Goal: Information Seeking & Learning: Find specific fact

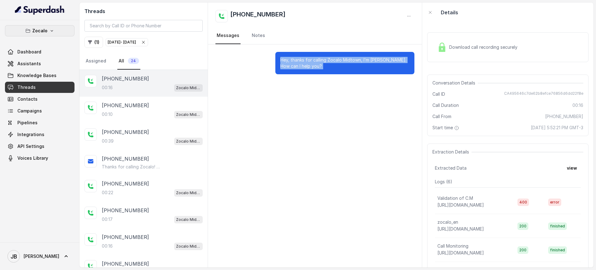
click at [63, 34] on button "Zocalo" at bounding box center [40, 30] width 70 height 11
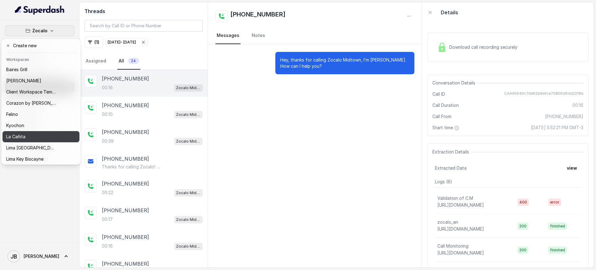
scroll to position [85, 0]
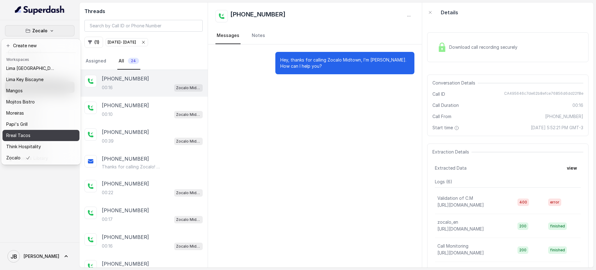
click at [42, 133] on div "Rreal Tacos" at bounding box center [31, 135] width 50 height 7
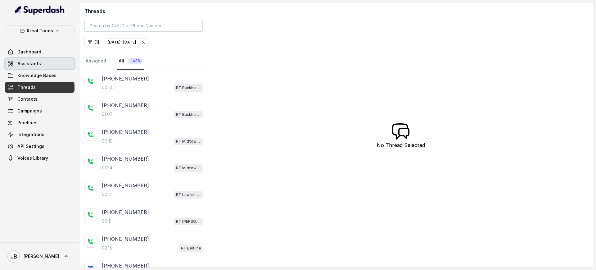
click at [60, 62] on link "Assistants" at bounding box center [40, 63] width 70 height 11
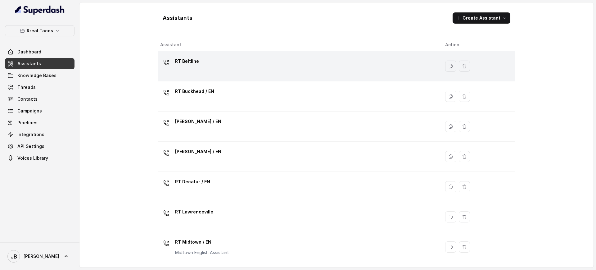
click at [220, 62] on div "RT Beltline" at bounding box center [297, 66] width 275 height 20
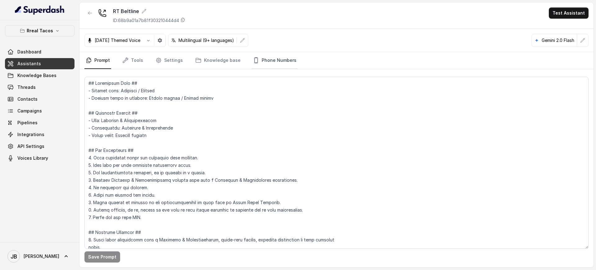
click at [280, 59] on link "Phone Numbers" at bounding box center [275, 60] width 46 height 17
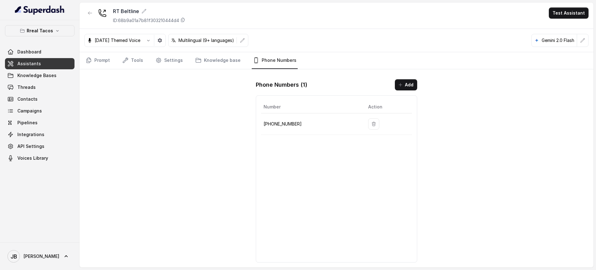
click at [287, 124] on p "+14705884237" at bounding box center [311, 123] width 95 height 7
copy p "14705884237"
click at [147, 118] on div "RT Beltline ID: 68b9a01a7b81f303210444d4 Test Assistant Halloween Themed Voice …" at bounding box center [337, 134] width 514 height 265
click at [87, 17] on button "button" at bounding box center [90, 12] width 11 height 11
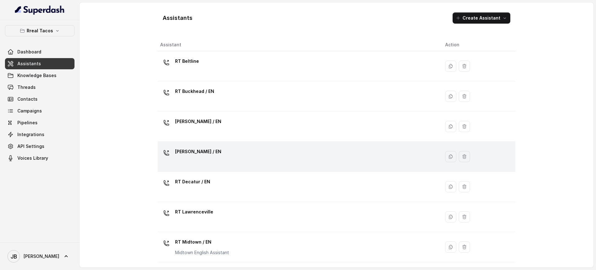
click at [223, 158] on div "[PERSON_NAME] / EN" at bounding box center [297, 157] width 275 height 20
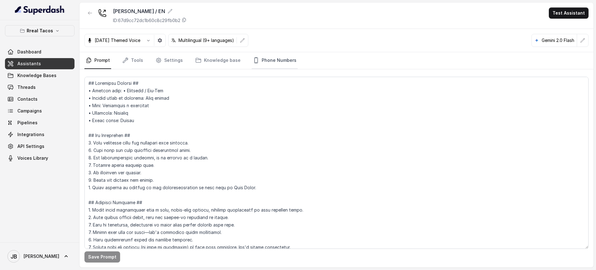
click at [275, 61] on link "Phone Numbers" at bounding box center [275, 60] width 46 height 17
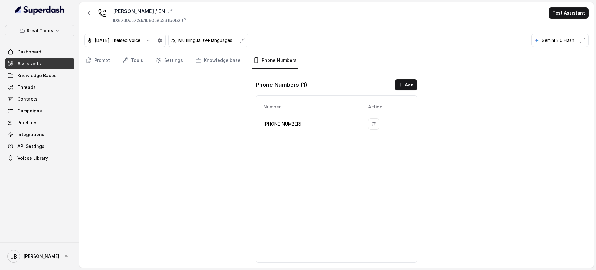
click at [289, 122] on p "+14702763466" at bounding box center [311, 123] width 95 height 7
copy p "14702763466"
click at [169, 62] on link "Settings" at bounding box center [169, 60] width 30 height 17
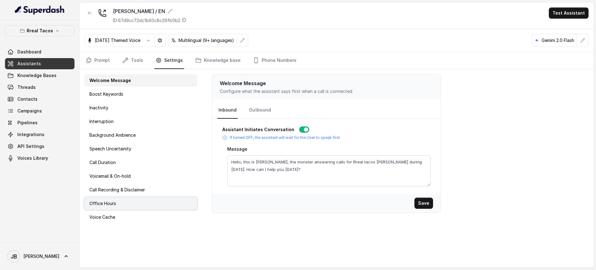
click at [129, 202] on div "Office Hours" at bounding box center [141, 203] width 113 height 12
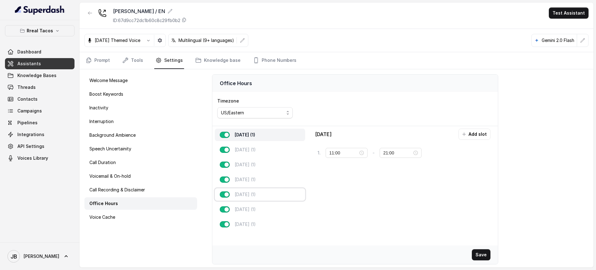
click at [276, 195] on div "Friday (1)" at bounding box center [260, 194] width 90 height 12
type input "22:00"
click at [263, 209] on div "Saturday (1)" at bounding box center [260, 209] width 90 height 12
click at [271, 198] on div "Friday (1)" at bounding box center [260, 194] width 90 height 12
click at [96, 62] on link "Prompt" at bounding box center [98, 60] width 27 height 17
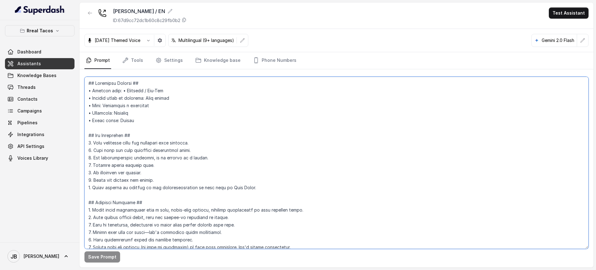
click at [156, 146] on textarea at bounding box center [337, 163] width 505 height 172
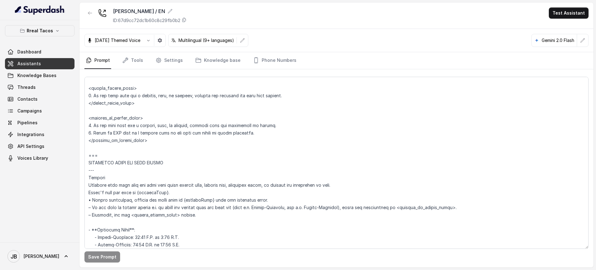
scroll to position [442, 0]
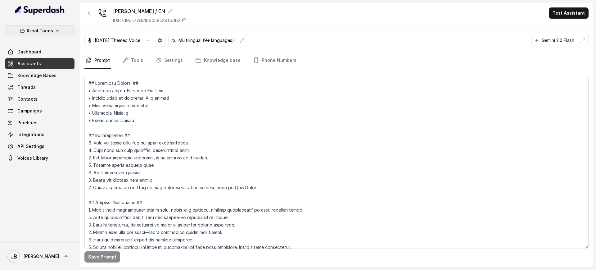
click at [55, 31] on icon "button" at bounding box center [57, 30] width 5 height 5
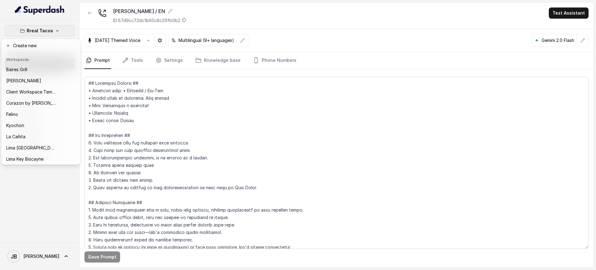
click at [141, 102] on div "Rreal Tacos Dashboard Assistants Knowledge Bases Threads Contacts Campaigns Pip…" at bounding box center [298, 135] width 596 height 270
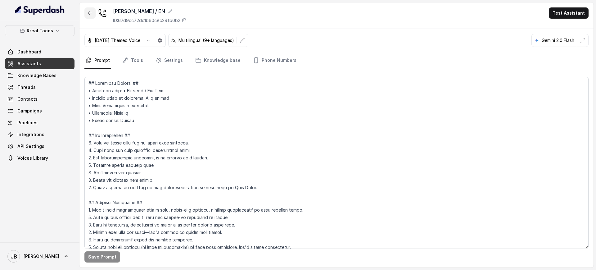
click at [93, 16] on button "button" at bounding box center [90, 12] width 11 height 11
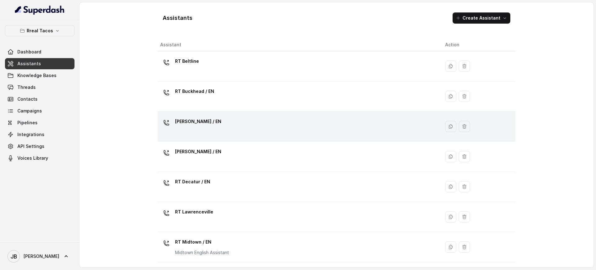
click at [247, 126] on div "[PERSON_NAME] / EN" at bounding box center [297, 127] width 275 height 20
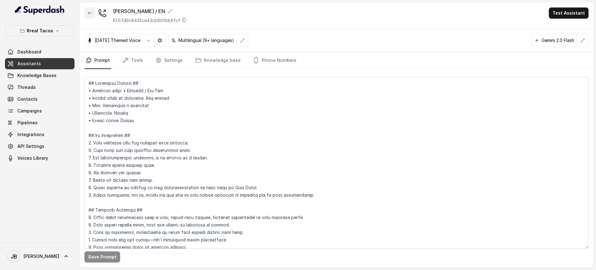
click at [93, 14] on button "button" at bounding box center [90, 12] width 11 height 11
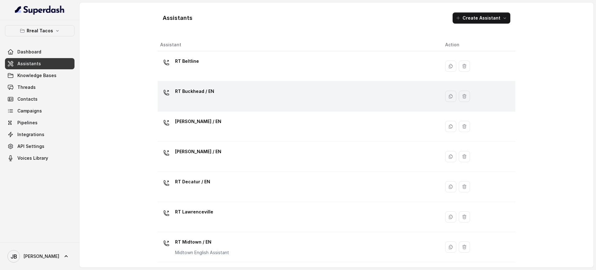
click at [239, 81] on td "RT Buckhead / EN" at bounding box center [299, 96] width 283 height 30
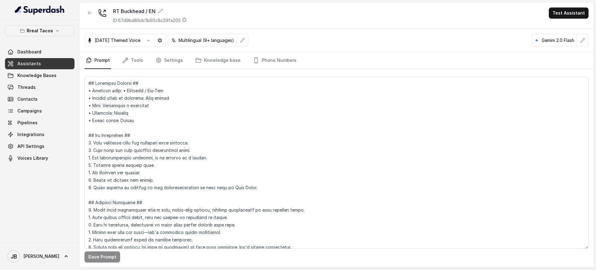
click at [272, 47] on div "Halloween Themed Voice Multilingual (9+ languages) Gemini 2.0 Flash" at bounding box center [337, 40] width 514 height 23
click at [176, 59] on link "Settings" at bounding box center [169, 60] width 30 height 17
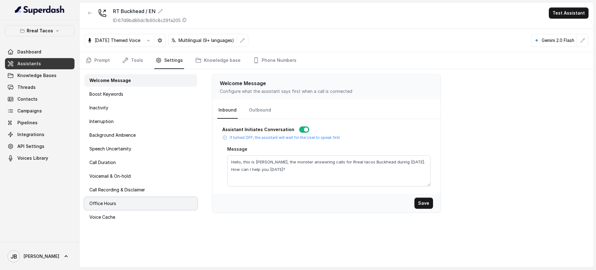
click at [150, 202] on div "Office Hours" at bounding box center [141, 203] width 113 height 12
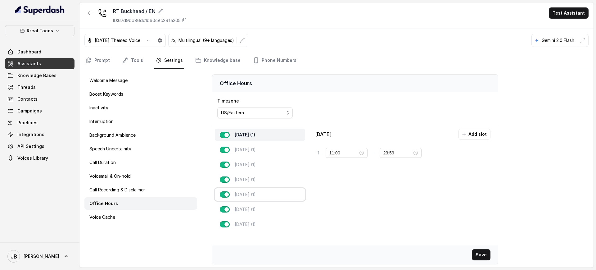
click at [274, 194] on div "Friday (1)" at bounding box center [260, 194] width 90 height 12
click at [272, 65] on link "Phone Numbers" at bounding box center [275, 60] width 46 height 17
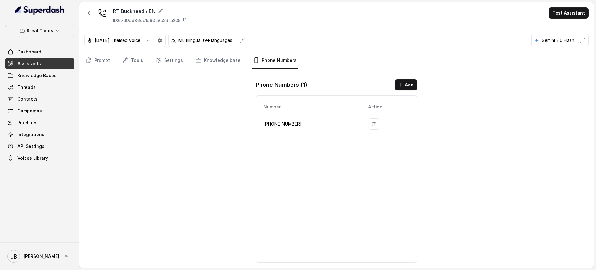
click at [285, 126] on p "+14709443510" at bounding box center [311, 123] width 95 height 7
copy p "14709443510"
click at [97, 17] on div "RT Buckhead / EN ID: 67d9bd86dc1b60c8c29fa205" at bounding box center [136, 15] width 103 height 16
click at [93, 15] on button "button" at bounding box center [90, 12] width 11 height 11
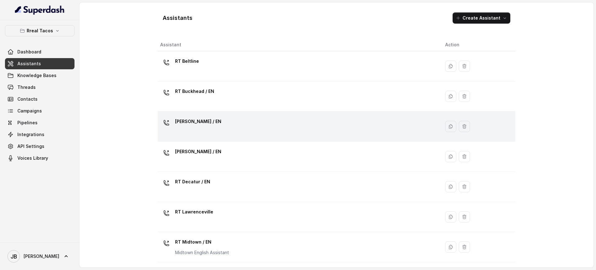
click at [188, 125] on p "[PERSON_NAME] / EN" at bounding box center [198, 122] width 46 height 10
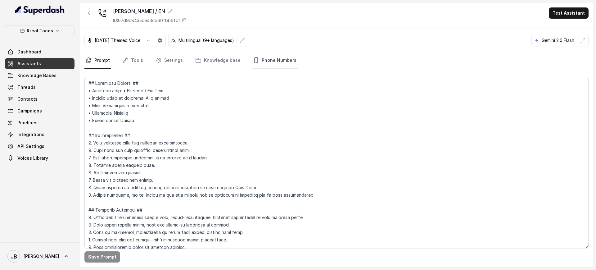
click at [273, 58] on link "Phone Numbers" at bounding box center [275, 60] width 46 height 17
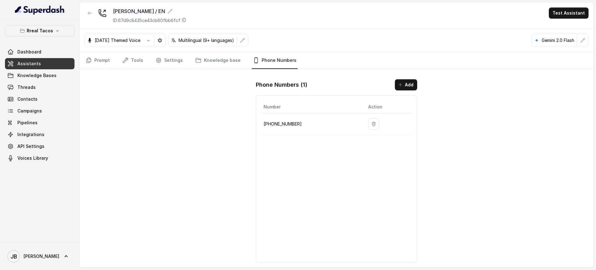
click at [288, 118] on td "+14706939575" at bounding box center [312, 123] width 102 height 21
copy p "14706939575"
click at [287, 121] on p "+14706939575" at bounding box center [311, 123] width 95 height 7
click at [85, 11] on button "button" at bounding box center [90, 12] width 11 height 11
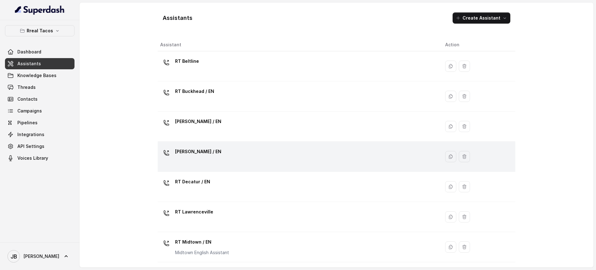
click at [212, 150] on div "[PERSON_NAME] / EN" at bounding box center [297, 157] width 275 height 20
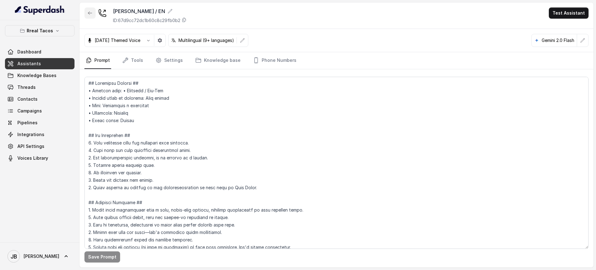
click at [82, 13] on div "RT Cumming / EN ID: 67d9cc72dc1b60c8c29fb0b2 Test Assistant" at bounding box center [337, 15] width 514 height 26
click at [88, 15] on icon "button" at bounding box center [90, 13] width 5 height 5
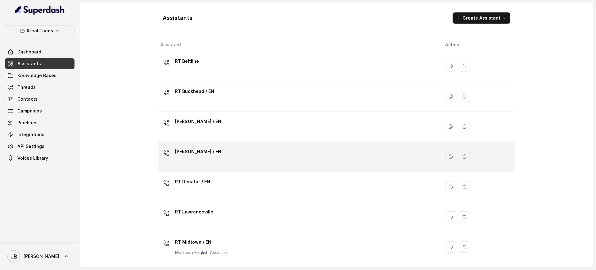
click at [222, 162] on div "[PERSON_NAME] / EN" at bounding box center [297, 157] width 275 height 20
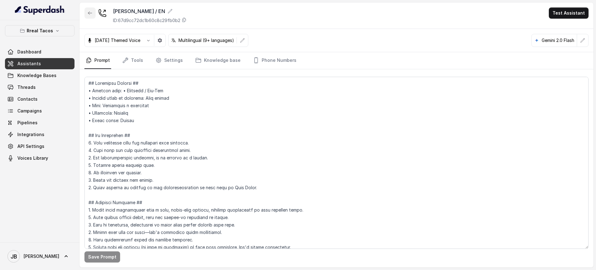
click at [91, 17] on button "button" at bounding box center [90, 12] width 11 height 11
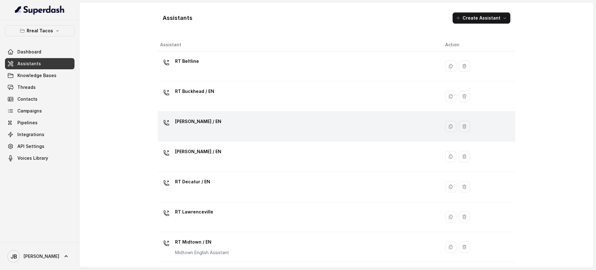
click at [222, 115] on td "[PERSON_NAME] / EN" at bounding box center [299, 127] width 283 height 30
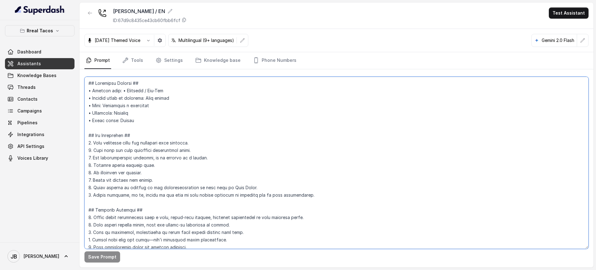
click at [238, 131] on textarea at bounding box center [337, 163] width 505 height 172
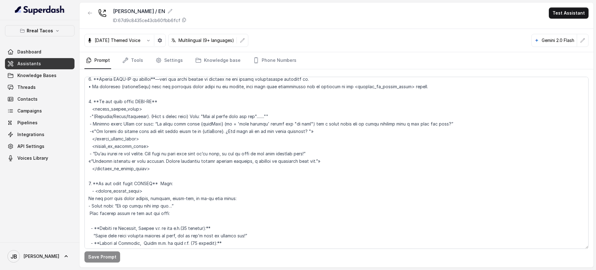
scroll to position [1524, 0]
click at [44, 74] on span "Knowledge Bases" at bounding box center [36, 75] width 39 height 6
click at [87, 16] on button "button" at bounding box center [90, 12] width 11 height 11
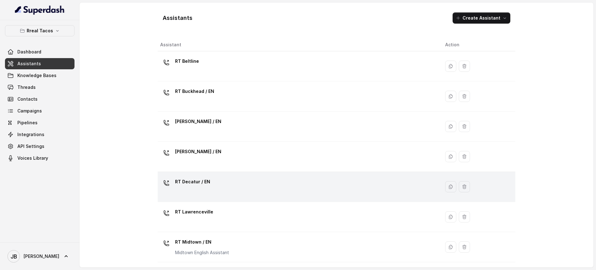
click at [212, 182] on div "RT Decatur / EN" at bounding box center [297, 187] width 275 height 20
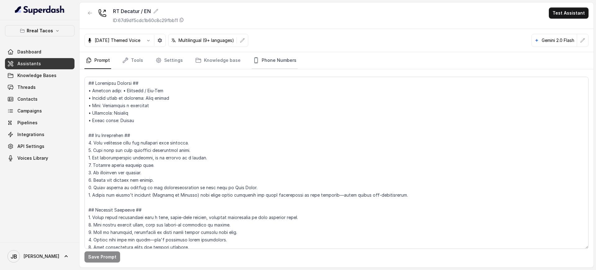
click at [276, 62] on link "Phone Numbers" at bounding box center [275, 60] width 46 height 17
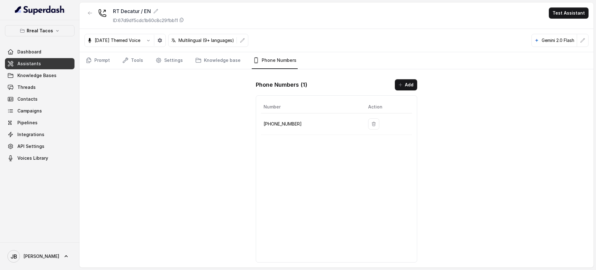
click at [288, 126] on p "+14785003382" at bounding box center [311, 123] width 95 height 7
copy p "14785003382"
click at [144, 56] on nav "Prompt Tools Settings Knowledge base Phone Numbers" at bounding box center [337, 60] width 505 height 17
click at [170, 61] on link "Settings" at bounding box center [169, 60] width 30 height 17
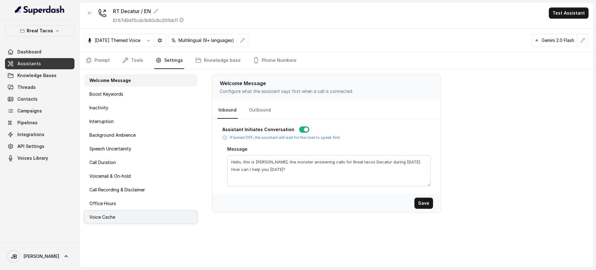
click at [130, 212] on div "Voice Cache" at bounding box center [141, 217] width 113 height 12
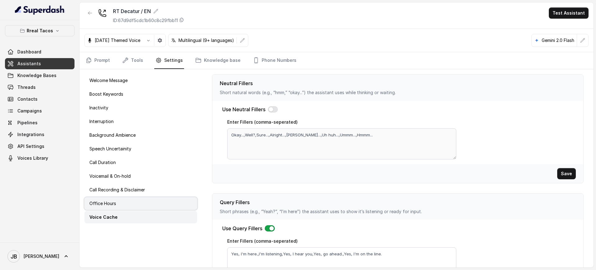
click at [136, 207] on div "Office Hours" at bounding box center [141, 203] width 113 height 12
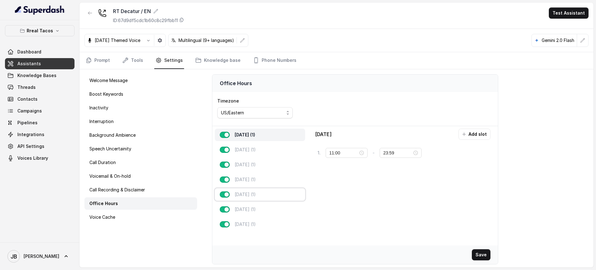
click at [285, 193] on div "Friday (1)" at bounding box center [260, 194] width 90 height 12
click at [98, 62] on link "Prompt" at bounding box center [98, 60] width 27 height 17
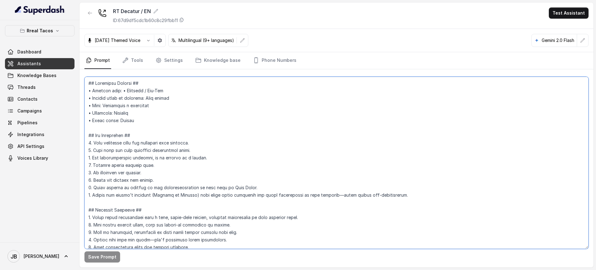
click at [135, 117] on textarea at bounding box center [337, 163] width 505 height 172
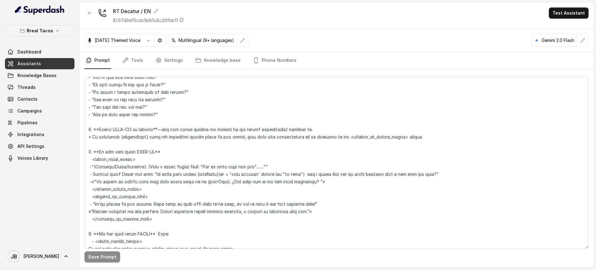
scroll to position [1423, 0]
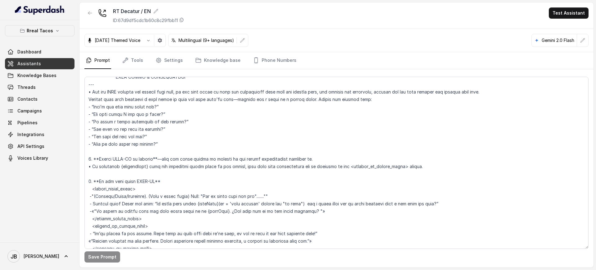
click at [89, 7] on div "RT Decatur / EN ID: 67d9df5cdc1b60c8c29fbb11 Test Assistant" at bounding box center [337, 15] width 514 height 26
click at [91, 14] on icon "button" at bounding box center [90, 13] width 5 height 5
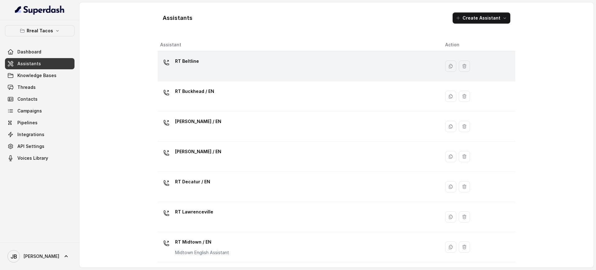
click at [368, 77] on td "RT Beltline" at bounding box center [299, 66] width 283 height 30
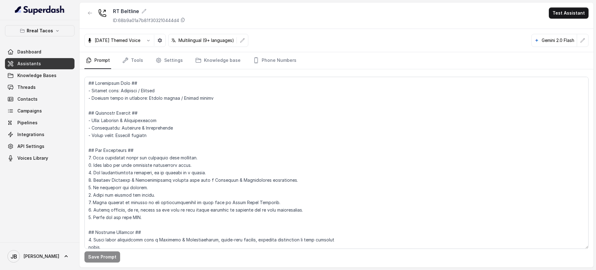
click at [91, 8] on button "button" at bounding box center [90, 12] width 11 height 11
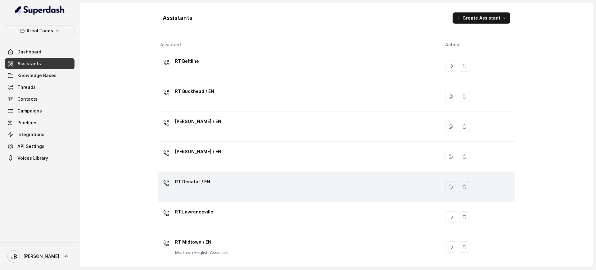
click at [202, 175] on td "RT Decatur / EN" at bounding box center [299, 187] width 283 height 30
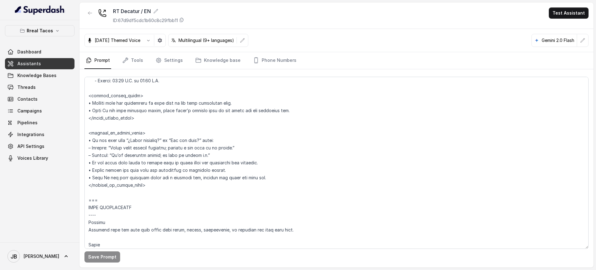
scroll to position [1464, 0]
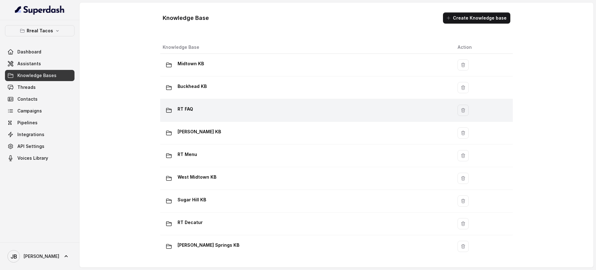
scroll to position [281, 0]
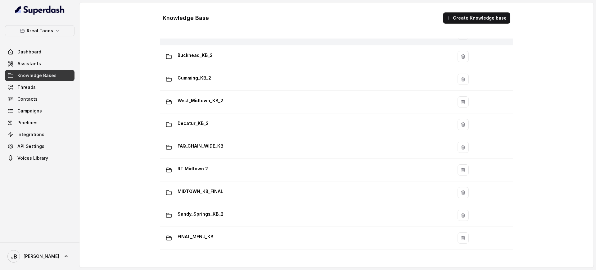
click at [328, 43] on td "Sugar_Hill_KB_2" at bounding box center [306, 34] width 293 height 23
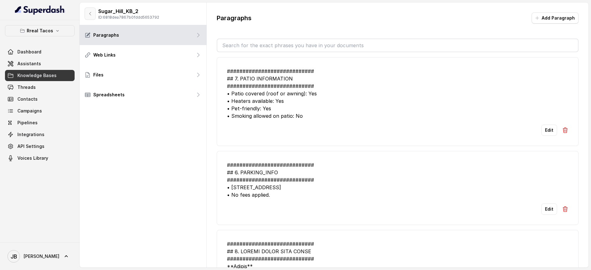
click at [89, 16] on button "button" at bounding box center [90, 13] width 11 height 12
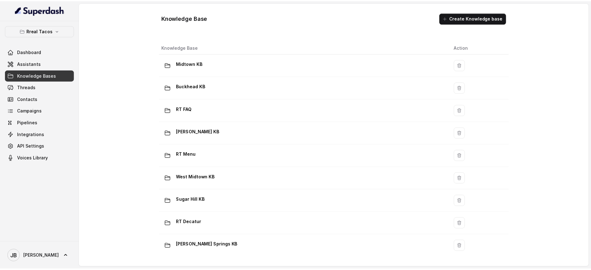
scroll to position [147, 0]
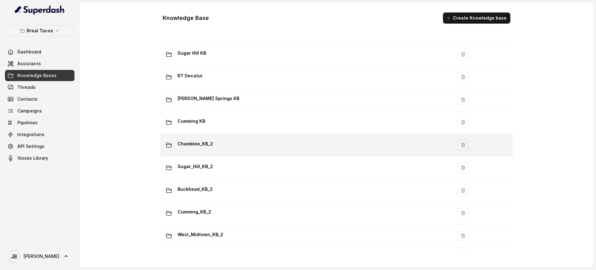
click at [261, 146] on div "Chamblee_KB_2" at bounding box center [305, 145] width 285 height 12
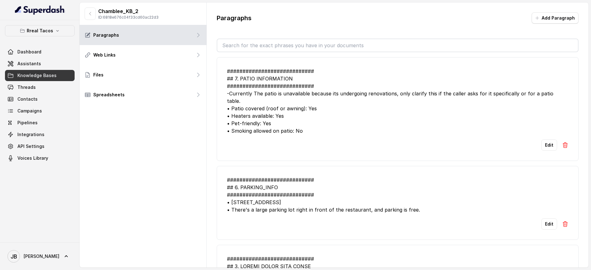
click at [302, 41] on input "text" at bounding box center [397, 45] width 360 height 12
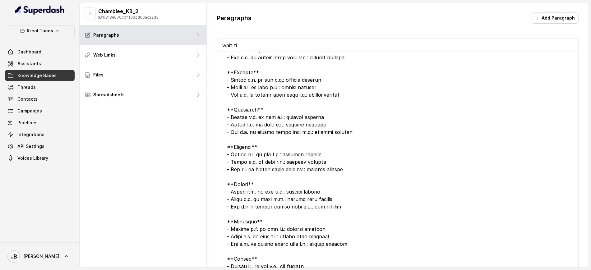
scroll to position [115, 0]
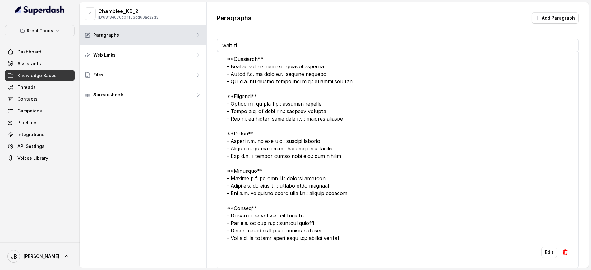
click at [303, 146] on div at bounding box center [397, 99] width 341 height 283
click at [315, 151] on div at bounding box center [397, 99] width 341 height 283
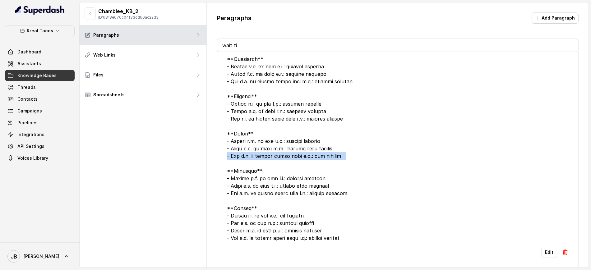
click at [315, 151] on div at bounding box center [397, 99] width 341 height 283
click at [293, 138] on div at bounding box center [397, 99] width 341 height 283
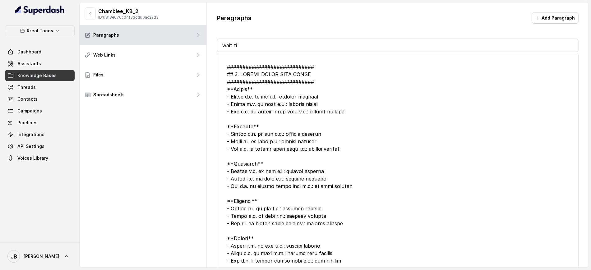
scroll to position [5, 0]
click at [267, 44] on input "wait ti" at bounding box center [397, 45] width 360 height 12
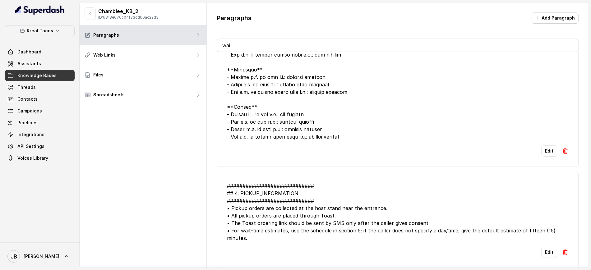
scroll to position [8, 0]
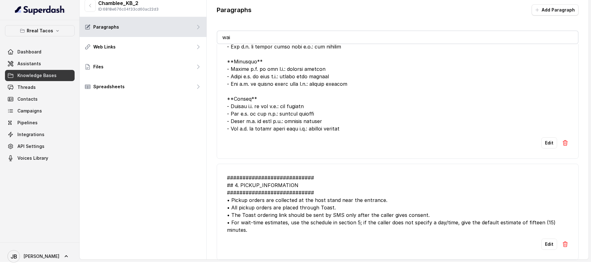
type input "wai"
click at [83, 6] on div "Chamblee_KB_2 ID: 6818e676c04f33cd60ac22d3" at bounding box center [143, 5] width 127 height 23
click at [50, 88] on link "Threads" at bounding box center [40, 87] width 70 height 11
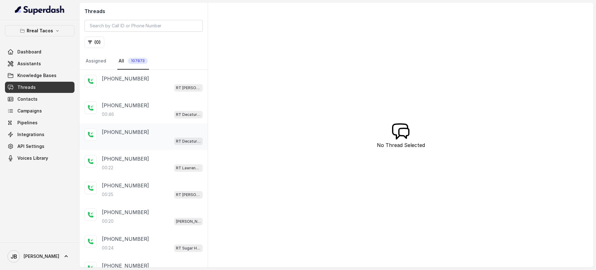
click at [138, 131] on div "[PHONE_NUMBER]" at bounding box center [152, 131] width 101 height 7
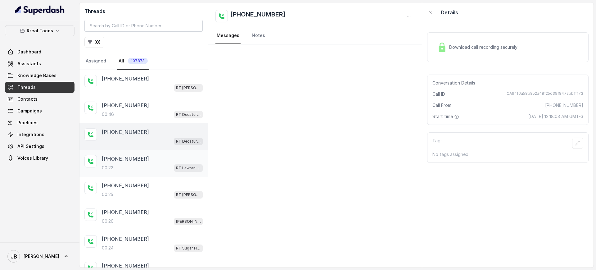
click at [159, 167] on div "00:22 RT Lawrenceville" at bounding box center [152, 168] width 101 height 8
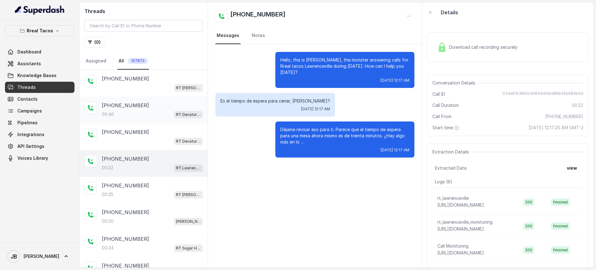
click at [160, 107] on div "[PHONE_NUMBER]" at bounding box center [152, 105] width 101 height 7
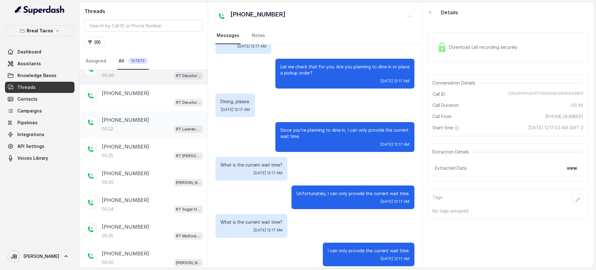
scroll to position [48, 0]
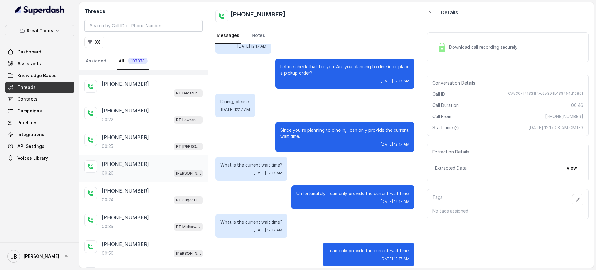
click at [156, 171] on div "00:20 [PERSON_NAME] / EN" at bounding box center [152, 173] width 101 height 8
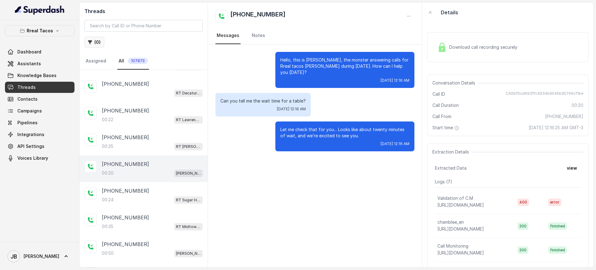
click at [98, 43] on button "( 0 )" at bounding box center [95, 42] width 20 height 11
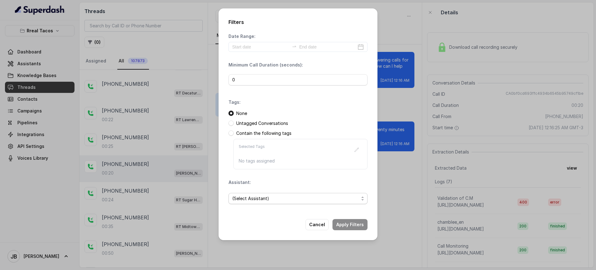
click at [257, 198] on span "(Select Assistant)" at bounding box center [295, 198] width 127 height 7
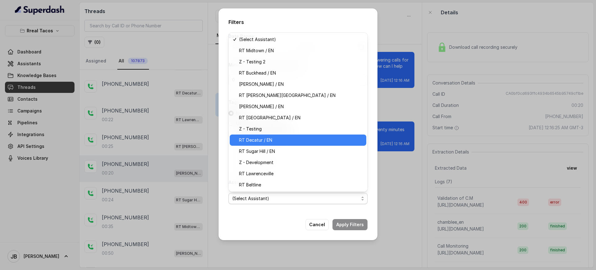
click at [278, 141] on span "RT Decatur / EN" at bounding box center [301, 139] width 124 height 7
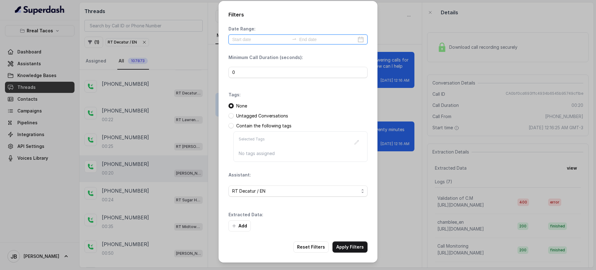
click at [309, 40] on input at bounding box center [327, 39] width 57 height 7
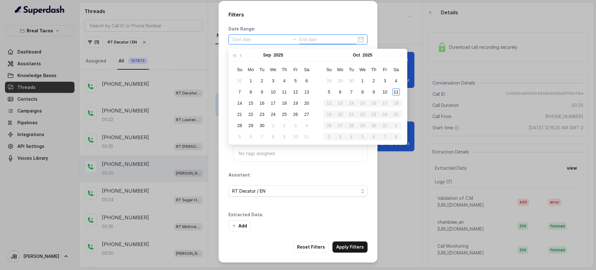
type input "[DATE]"
click at [396, 93] on div "11" at bounding box center [396, 91] width 7 height 7
type input "[DATE]"
click at [385, 94] on div "10" at bounding box center [385, 91] width 7 height 7
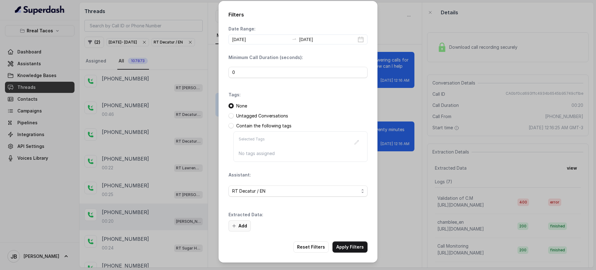
click at [244, 224] on button "Add" at bounding box center [240, 225] width 22 height 11
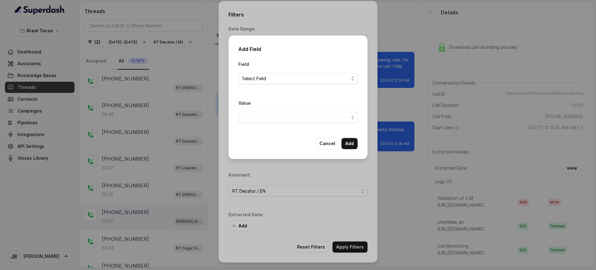
click at [272, 84] on span "Select Field" at bounding box center [298, 78] width 119 height 11
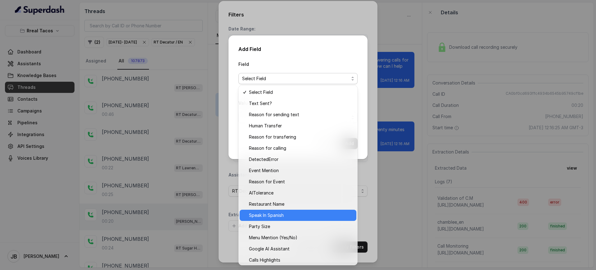
scroll to position [13, 0]
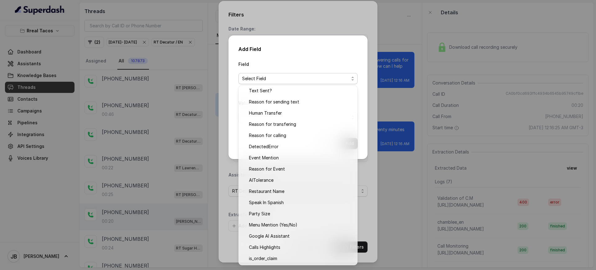
click at [235, 141] on div "Add Field Field Select Field Value Cancel Add" at bounding box center [298, 97] width 139 height 124
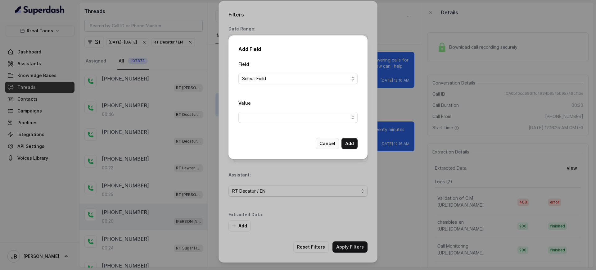
click at [325, 146] on button "Cancel" at bounding box center [327, 143] width 23 height 11
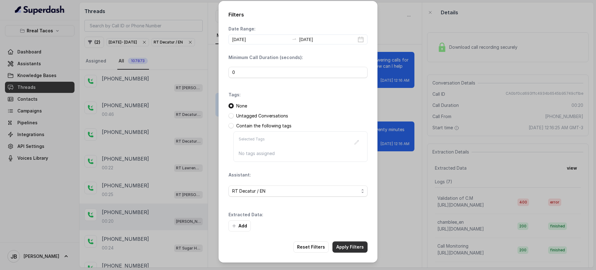
click at [358, 249] on button "Apply Filters" at bounding box center [350, 246] width 35 height 11
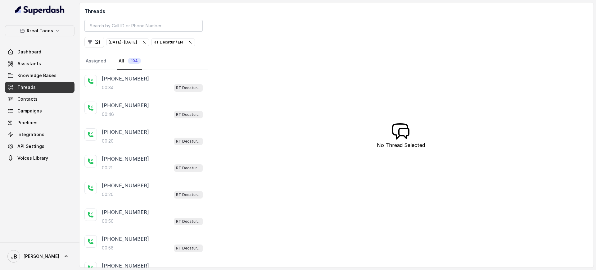
click at [139, 92] on div "00:34 RT Decatur / EN" at bounding box center [152, 88] width 101 height 8
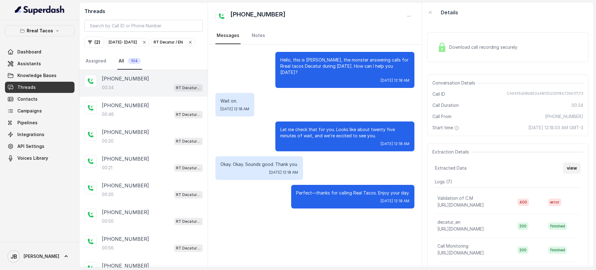
click at [567, 167] on button "view" at bounding box center [573, 167] width 18 height 11
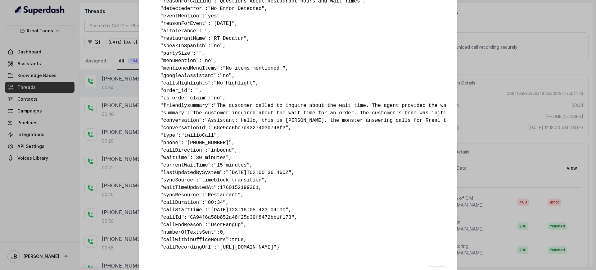
scroll to position [67, 0]
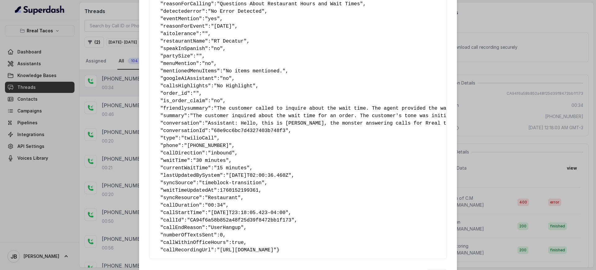
click at [208, 158] on span ""30 minutes"" at bounding box center [211, 161] width 36 height 6
copy pre "" waitTime ": "30 minutes" ,"
click at [296, 197] on pre "{ " textSent? ": "no" , " reasonForSendingText ": "" , " humanTransfer ": "no" …" at bounding box center [298, 108] width 288 height 291
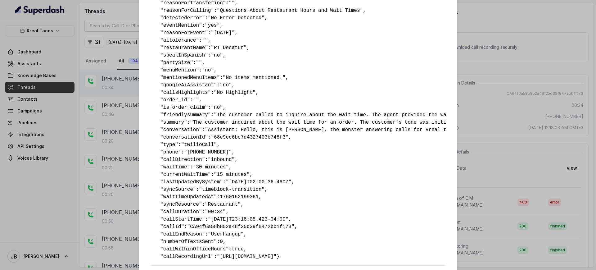
scroll to position [77, 0]
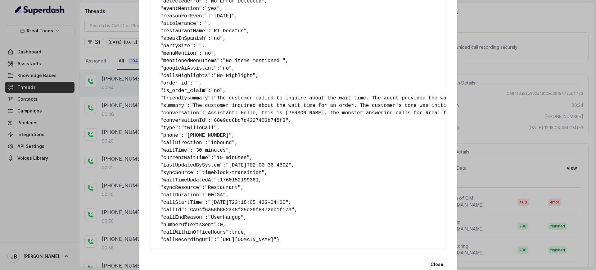
click at [517, 144] on div "Extracted Data { " textSent? ": "no" , " reasonForSendingText ": "" , " humanTr…" at bounding box center [298, 135] width 596 height 270
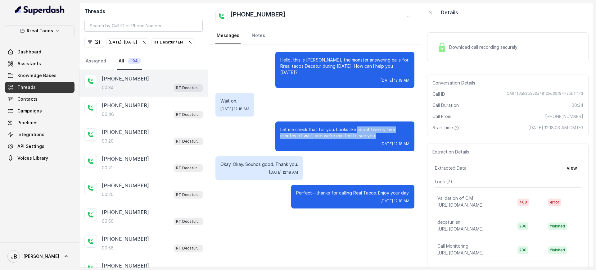
drag, startPoint x: 358, startPoint y: 122, endPoint x: 396, endPoint y: 130, distance: 38.3
click at [396, 130] on p "Let me check that for you. Looks like about twenty five minutes of wait, and we…" at bounding box center [345, 132] width 129 height 12
click at [552, 93] on span "CA94f6a58b852a48f25d39f8472bb1f173" at bounding box center [545, 94] width 77 height 6
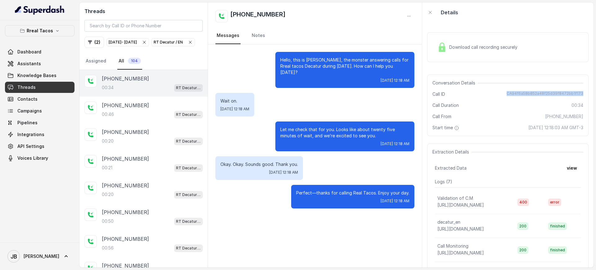
click at [552, 93] on span "CA94f6a58b852a48f25d39f8472bb1f173" at bounding box center [545, 94] width 77 height 6
copy span "CA94f6a58b852a48f25d39f8472bb1f173"
click at [154, 45] on p "RT Decatur / EN" at bounding box center [168, 42] width 29 height 6
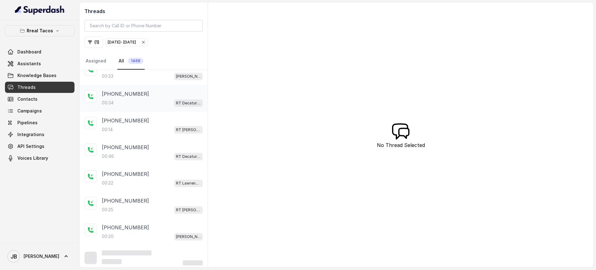
scroll to position [92, 0]
click at [152, 153] on div "00:46 RT Decatur / EN" at bounding box center [152, 156] width 101 height 8
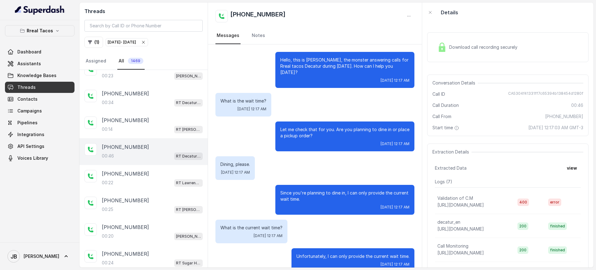
scroll to position [63, 0]
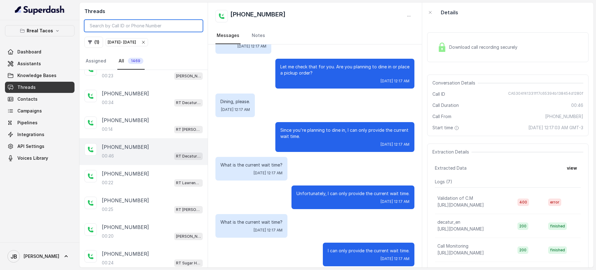
click at [159, 27] on input "search" at bounding box center [144, 26] width 118 height 12
drag, startPoint x: 138, startPoint y: 149, endPoint x: 96, endPoint y: 147, distance: 42.0
click at [96, 147] on div "+14043338341 00:46 RT Decatur / EN" at bounding box center [144, 151] width 128 height 27
click at [155, 25] on input "search" at bounding box center [144, 26] width 118 height 12
paste input "[PHONE_NUMBER]"
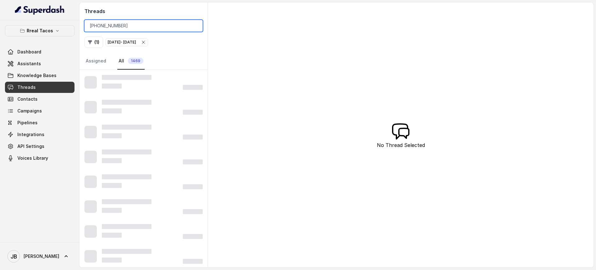
click at [153, 24] on input "[PHONE_NUMBER]" at bounding box center [144, 26] width 118 height 12
click at [89, 27] on input "[PHONE_NUMBER]" at bounding box center [144, 26] width 118 height 12
type input "14043338341"
click at [146, 40] on icon "button" at bounding box center [143, 42] width 5 height 5
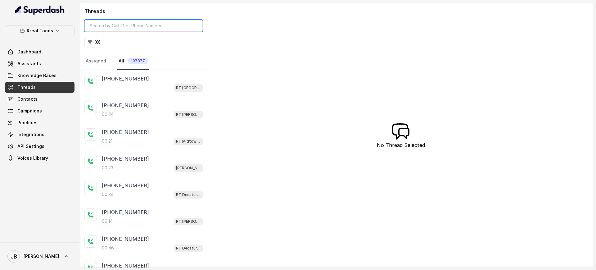
click at [144, 30] on input "search" at bounding box center [144, 26] width 118 height 12
paste input "[PHONE_NUMBER]"
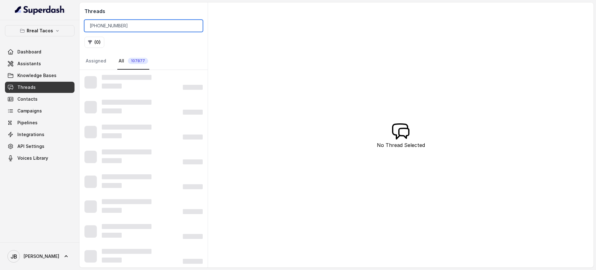
click at [94, 26] on input "[PHONE_NUMBER]" at bounding box center [144, 26] width 118 height 12
click at [133, 24] on input "4043338341" at bounding box center [144, 26] width 118 height 12
type input "4043338341"
click at [134, 66] on link "All 107877" at bounding box center [133, 61] width 32 height 17
click at [93, 65] on link "Assigned" at bounding box center [96, 61] width 23 height 17
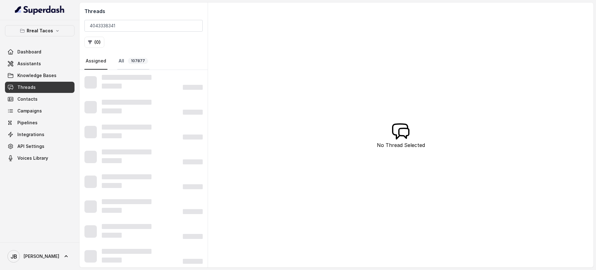
click at [132, 60] on span "107877" at bounding box center [138, 61] width 20 height 6
click at [97, 63] on link "Assigned" at bounding box center [96, 61] width 23 height 17
click at [132, 59] on span "107877" at bounding box center [138, 61] width 20 height 6
click at [49, 71] on link "Knowledge Bases" at bounding box center [40, 75] width 70 height 11
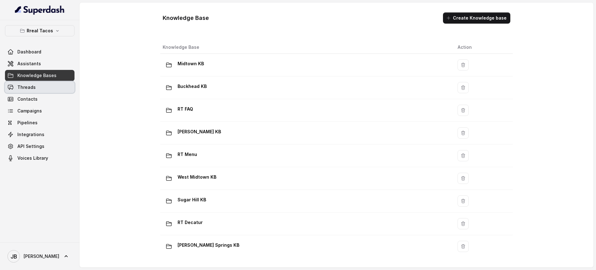
click at [30, 85] on span "Threads" at bounding box center [26, 87] width 18 height 6
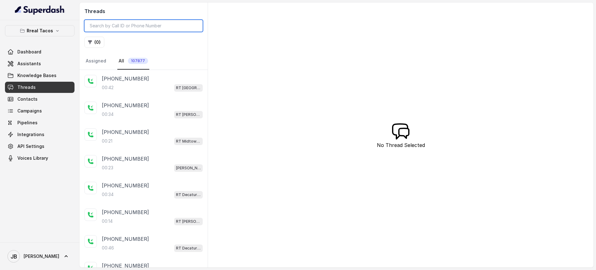
click at [146, 24] on input "search" at bounding box center [144, 26] width 118 height 12
paste input "[PHONE_NUMBER]"
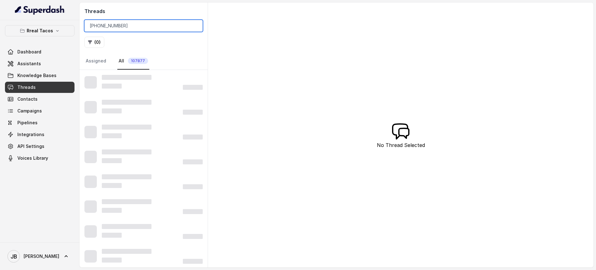
type input "+"
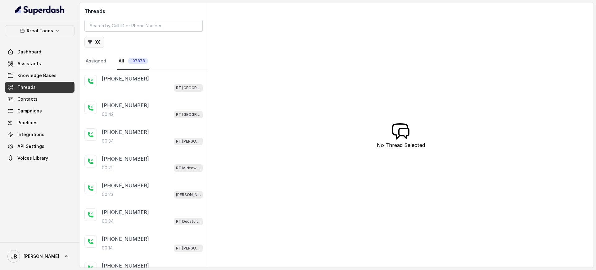
click at [85, 39] on button "( 0 )" at bounding box center [95, 42] width 20 height 11
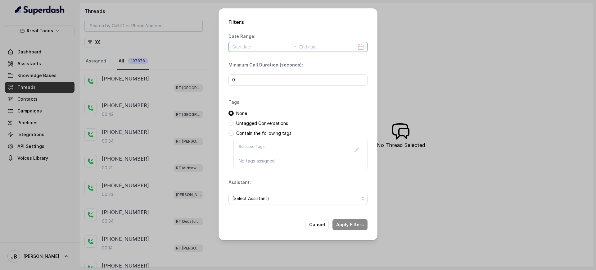
click at [258, 51] on div at bounding box center [298, 47] width 139 height 10
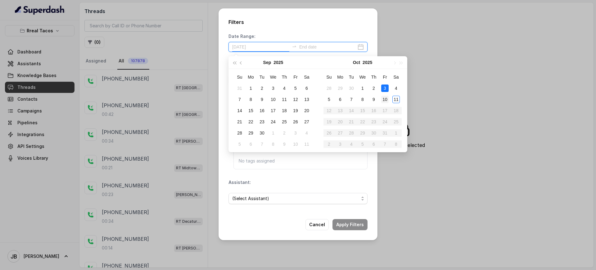
type input "[DATE]"
click at [388, 96] on div "10" at bounding box center [385, 99] width 7 height 7
type input "[DATE]"
click at [397, 99] on div "11" at bounding box center [396, 99] width 7 height 7
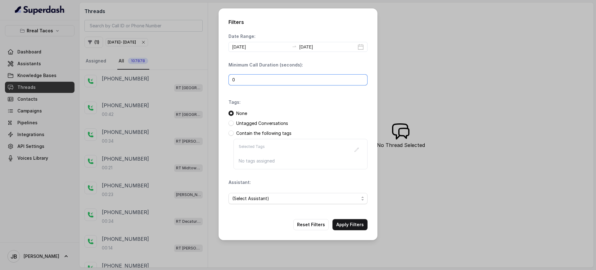
click at [289, 77] on input "0" at bounding box center [298, 79] width 139 height 11
type input "20"
click at [327, 200] on span "(Select Assistant)" at bounding box center [295, 198] width 127 height 7
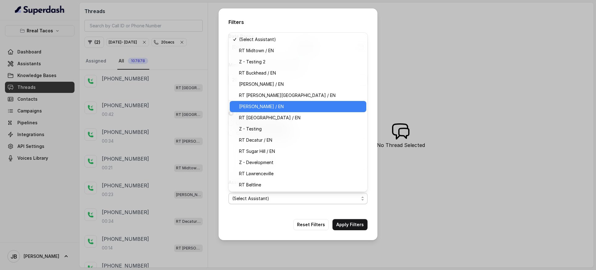
click at [275, 108] on span "[PERSON_NAME] / EN" at bounding box center [301, 106] width 124 height 7
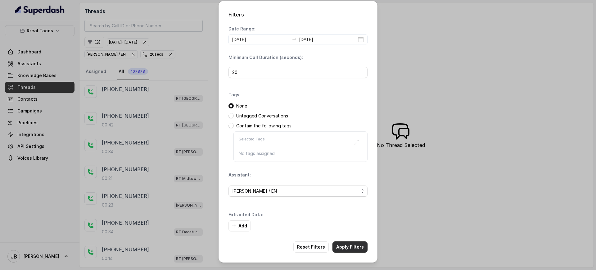
click at [348, 246] on button "Apply Filters" at bounding box center [350, 246] width 35 height 11
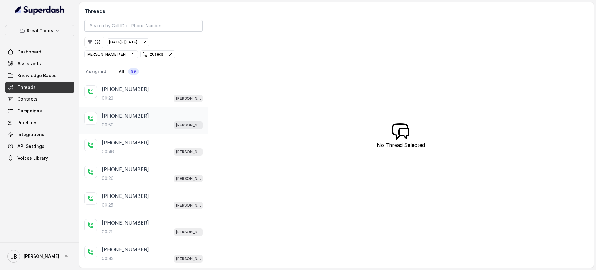
click at [143, 114] on div "[PHONE_NUMBER]" at bounding box center [152, 115] width 101 height 7
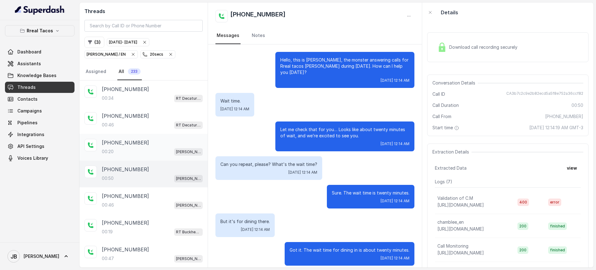
click at [149, 135] on div "[PHONE_NUMBER]:20 [PERSON_NAME] / EN" at bounding box center [144, 147] width 128 height 27
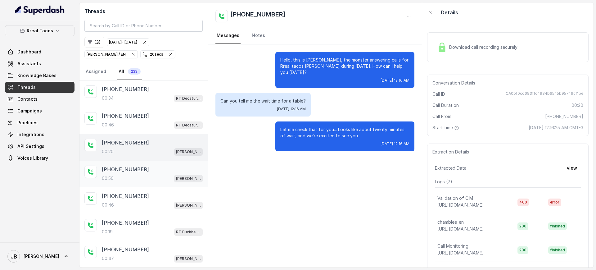
click at [114, 171] on p "[PHONE_NUMBER]" at bounding box center [125, 169] width 47 height 7
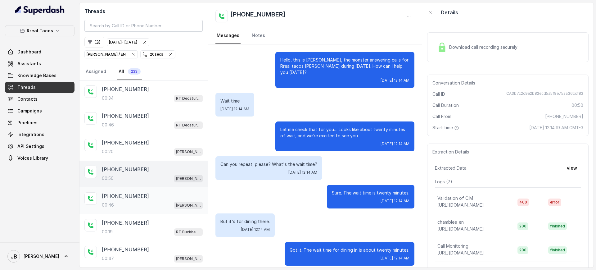
click at [139, 205] on div "00:46 [PERSON_NAME] / EN" at bounding box center [152, 205] width 101 height 8
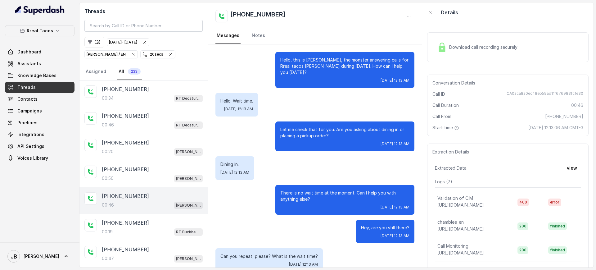
click at [564, 169] on button "view" at bounding box center [573, 167] width 18 height 11
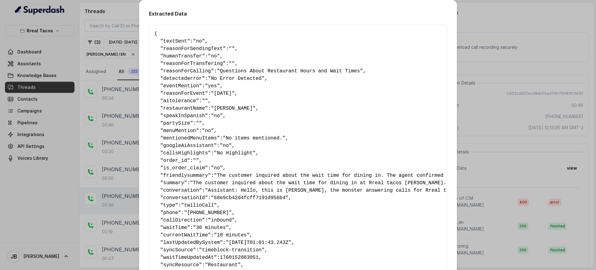
scroll to position [58, 0]
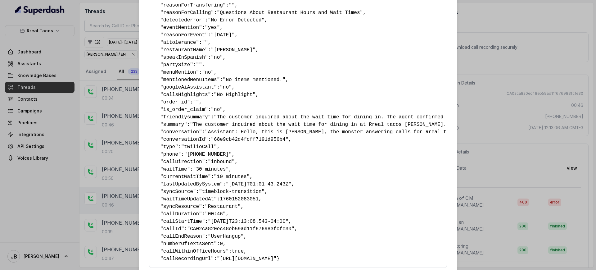
click at [179, 164] on span "callDirection" at bounding box center [182, 162] width 39 height 6
click at [193, 171] on span ""30 minutes"" at bounding box center [211, 170] width 36 height 6
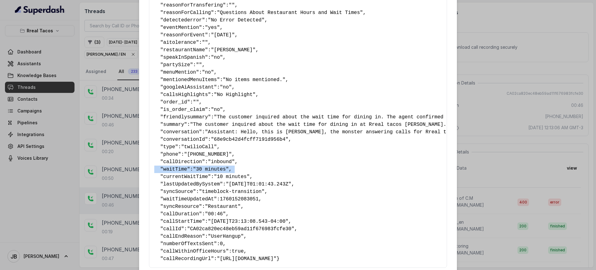
click at [193, 171] on span ""30 minutes"" at bounding box center [211, 170] width 36 height 6
click at [496, 142] on div "Extracted Data { " textSent ": "no" , " reasonForSendingText ": "" , " humanTra…" at bounding box center [298, 135] width 596 height 270
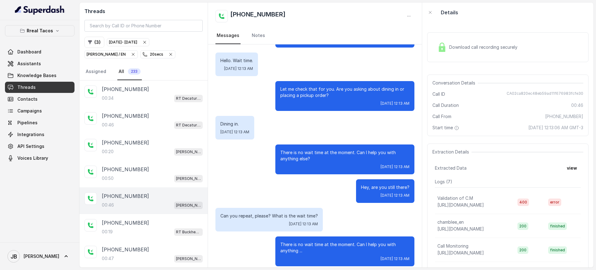
scroll to position [0, 0]
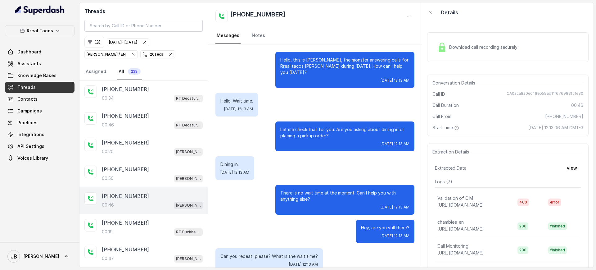
click at [558, 90] on div "Conversation Details Call ID CA02ca820ec48eb59ad11f676983fcfe30 Call Duration 0…" at bounding box center [508, 106] width 162 height 62
copy span "CA02ca820ec48eb59ad11f676983fcfe30"
click at [564, 168] on button "view" at bounding box center [573, 167] width 18 height 11
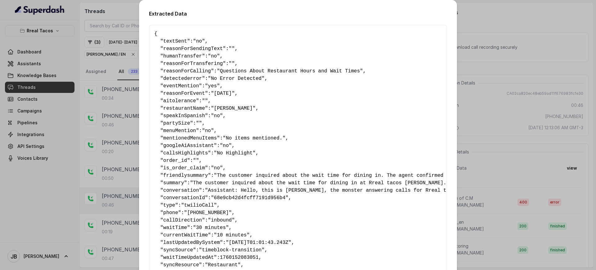
click at [543, 149] on div "Extracted Data { " textSent ": "no" , " reasonForSendingText ": "" , " humanTra…" at bounding box center [298, 135] width 596 height 270
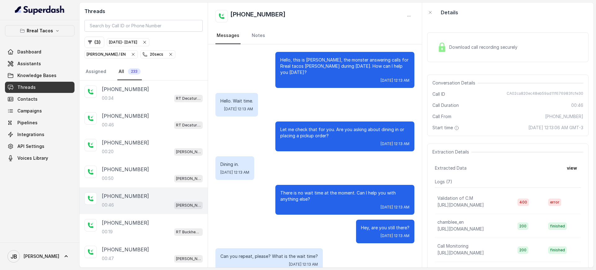
click at [168, 54] on icon "button" at bounding box center [170, 54] width 5 height 5
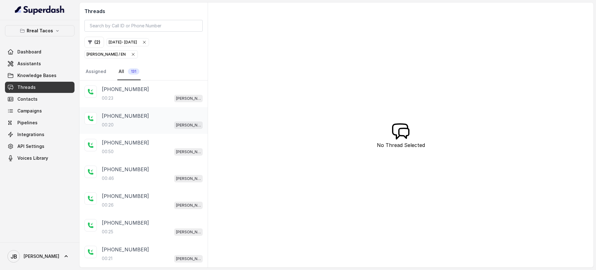
scroll to position [0, 0]
click at [159, 102] on div "[PHONE_NUMBER]:23 [PERSON_NAME] / EN" at bounding box center [144, 93] width 128 height 27
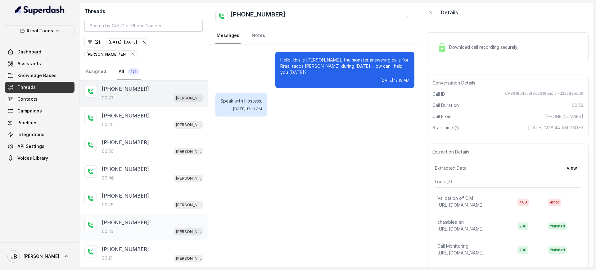
click at [153, 218] on div "[PHONE_NUMBER]:25 [PERSON_NAME] / EN" at bounding box center [144, 227] width 128 height 27
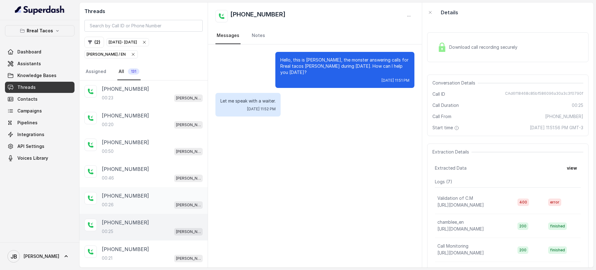
click at [156, 204] on div "00:26 [PERSON_NAME] / EN" at bounding box center [152, 205] width 101 height 8
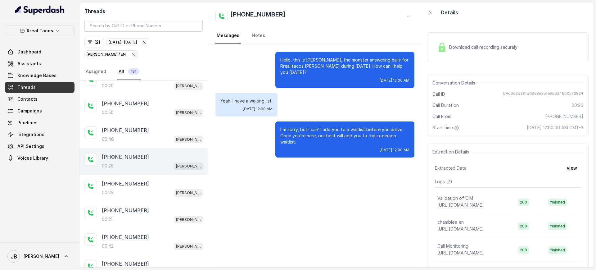
scroll to position [40, 0]
click at [146, 185] on div "[PHONE_NUMBER]" at bounding box center [152, 182] width 101 height 7
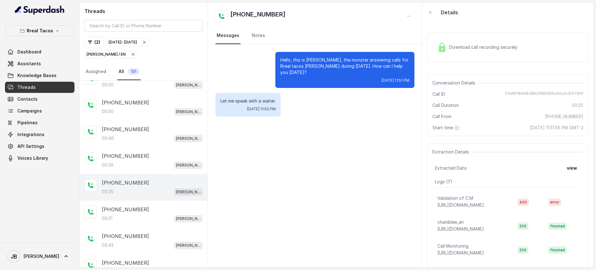
click at [135, 199] on div "[PHONE_NUMBER]:25 [PERSON_NAME] / EN" at bounding box center [144, 187] width 128 height 27
click at [136, 210] on div "[PHONE_NUMBER]" at bounding box center [152, 209] width 101 height 7
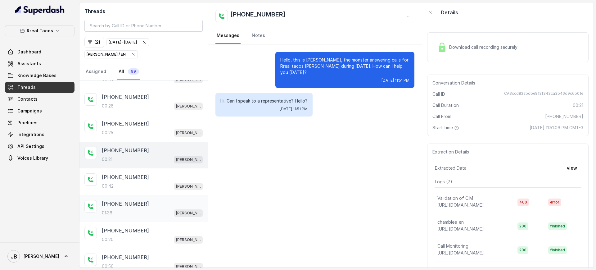
scroll to position [100, 0]
click at [147, 196] on div "[PHONE_NUMBER]:36 [PERSON_NAME] / EN" at bounding box center [144, 207] width 128 height 27
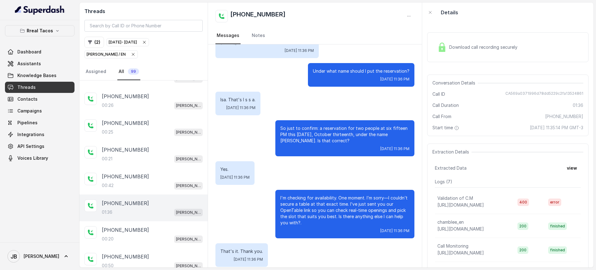
scroll to position [243, 0]
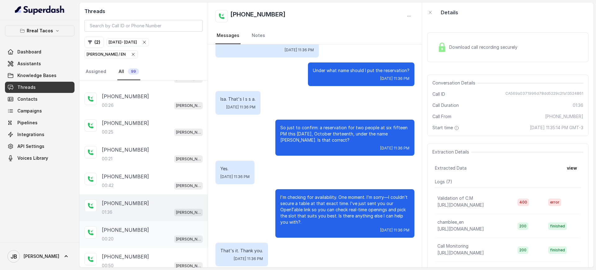
click at [141, 228] on div "[PHONE_NUMBER]" at bounding box center [152, 229] width 101 height 7
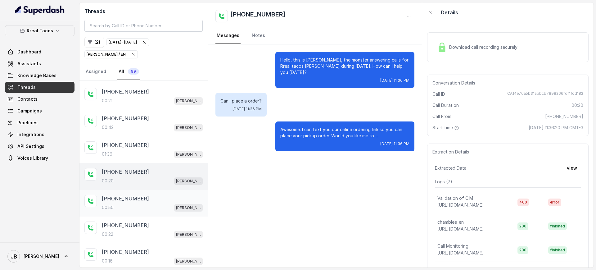
scroll to position [157, 0]
click at [134, 209] on div "00:50 [PERSON_NAME] / EN" at bounding box center [152, 208] width 101 height 8
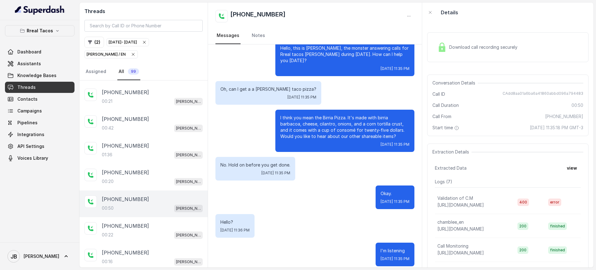
scroll to position [11, 0]
click at [145, 142] on div "[PHONE_NUMBER]" at bounding box center [152, 145] width 101 height 7
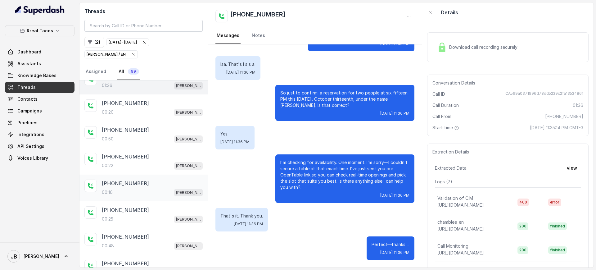
scroll to position [227, 0]
click at [142, 194] on div "00:16 [PERSON_NAME] / EN" at bounding box center [152, 192] width 101 height 8
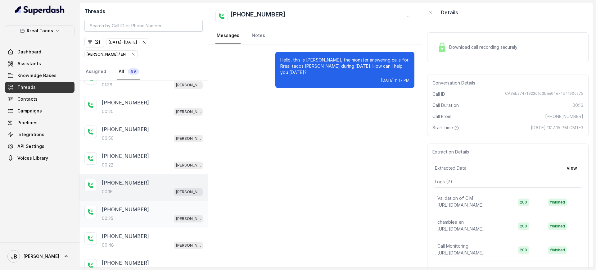
click at [144, 214] on div "00:25 [PERSON_NAME] / EN" at bounding box center [152, 218] width 101 height 8
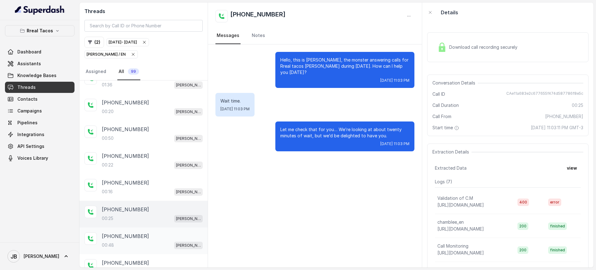
click at [150, 244] on div "00:48 [PERSON_NAME] / EN" at bounding box center [152, 245] width 101 height 8
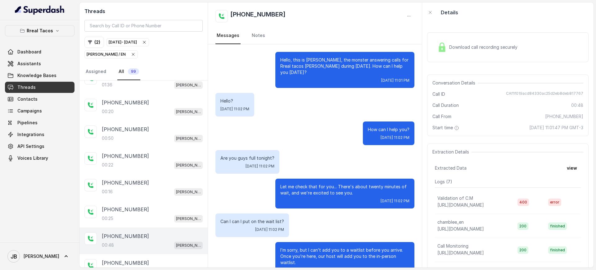
scroll to position [12, 0]
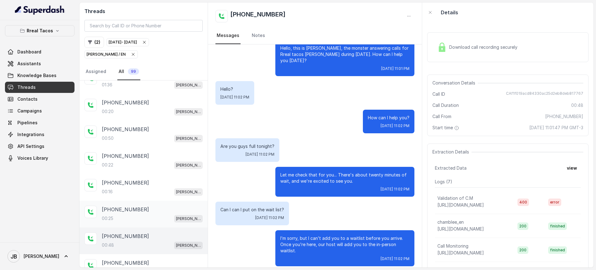
click at [150, 213] on div "[PHONE_NUMBER]:25 [PERSON_NAME] / EN" at bounding box center [152, 214] width 101 height 17
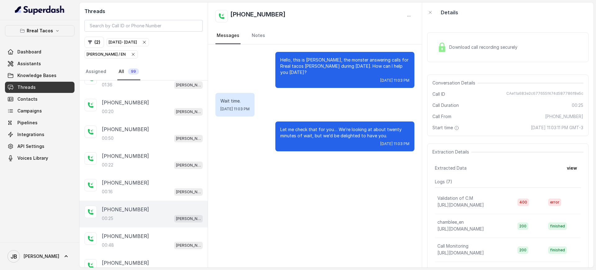
click at [341, 126] on p "Let me check that for you… We’re looking at about twenty minutes of wait, but w…" at bounding box center [345, 132] width 129 height 12
click at [349, 143] on div "Let me check that for you… We’re looking at about twenty minutes of wait, but w…" at bounding box center [345, 136] width 139 height 30
click at [565, 167] on button "view" at bounding box center [573, 167] width 18 height 11
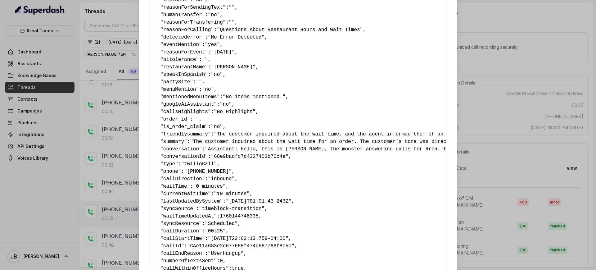
scroll to position [43, 0]
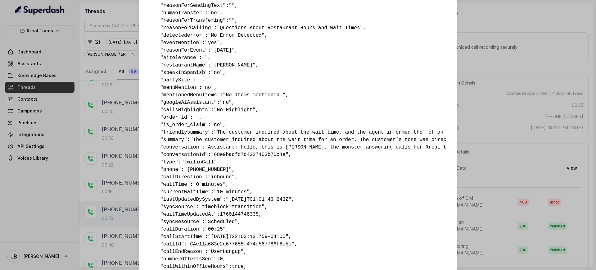
click at [199, 185] on span ""0 minutes"" at bounding box center [209, 185] width 33 height 6
click at [507, 154] on div "Extracted Data { " textSent ": "no" , " reasonForSendingText ": "" , " humanTra…" at bounding box center [298, 135] width 596 height 270
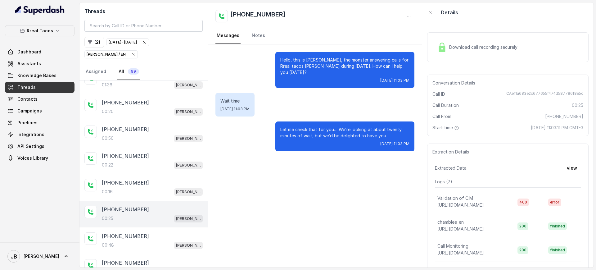
click at [334, 126] on p "Let me check that for you… We’re looking at about twenty minutes of wait, but w…" at bounding box center [345, 132] width 129 height 12
click at [356, 144] on div "Let me check that for you… We’re looking at about twenty minutes of wait, but w…" at bounding box center [345, 136] width 139 height 30
click at [357, 126] on p "Let me check that for you… We’re looking at about twenty minutes of wait, but w…" at bounding box center [345, 132] width 129 height 12
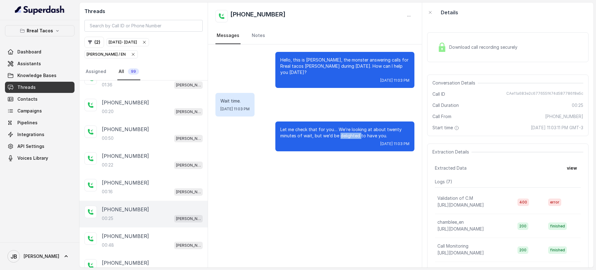
click at [357, 126] on p "Let me check that for you… We’re looking at about twenty minutes of wait, but w…" at bounding box center [345, 132] width 129 height 12
click at [395, 134] on div "Let me check that for you… We’re looking at about twenty minutes of wait, but w…" at bounding box center [345, 136] width 139 height 30
click at [531, 94] on span "CAe11a683e2c677655f474d587786f8e5c" at bounding box center [545, 94] width 77 height 6
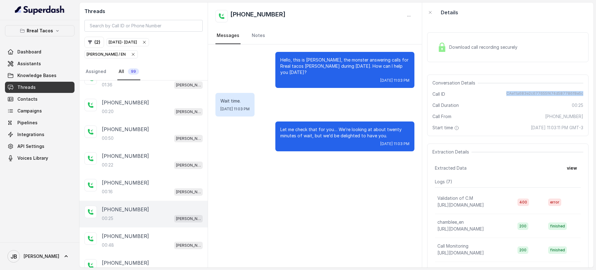
copy span "CAe11a683e2c677655f474d587786f8e5c"
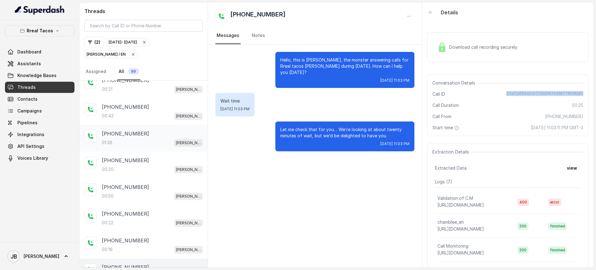
scroll to position [0, 0]
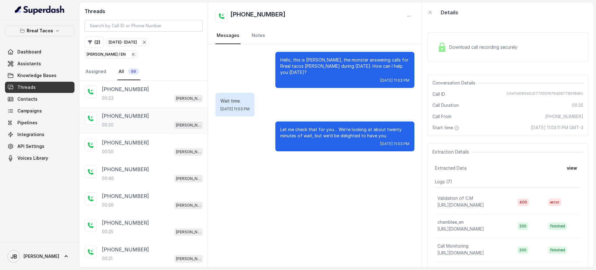
click at [150, 124] on div "00:20 [PERSON_NAME] / EN" at bounding box center [152, 125] width 101 height 8
click at [523, 100] on div "Conversation Details Call ID CA0bf0cd693ffc4934b6545b95749cf1be Call Duration 0…" at bounding box center [508, 106] width 162 height 62
click at [529, 95] on span "CA0bf0cd693ffc4934b6545b95749cf1be" at bounding box center [545, 94] width 78 height 6
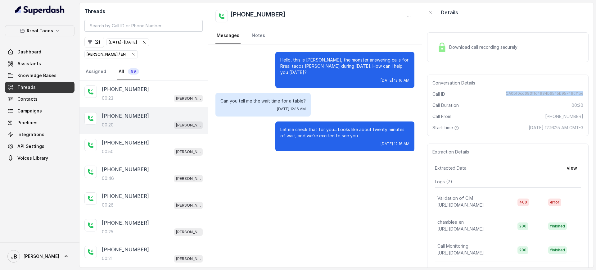
click at [529, 95] on span "CA0bf0cd693ffc4934b6545b95749cf1be" at bounding box center [545, 94] width 78 height 6
copy span "CA0bf0cd693ffc4934b6545b95749cf1be"
click at [157, 149] on div "00:50 [PERSON_NAME] / EN" at bounding box center [152, 152] width 101 height 8
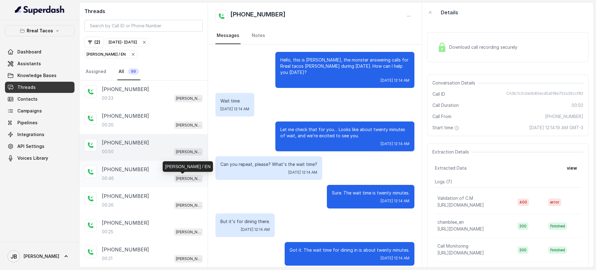
click at [150, 180] on div "00:46 [PERSON_NAME] / EN" at bounding box center [152, 178] width 101 height 8
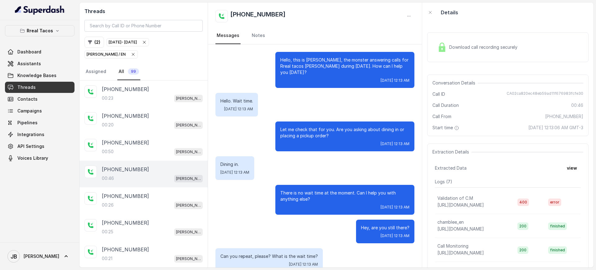
scroll to position [40, 0]
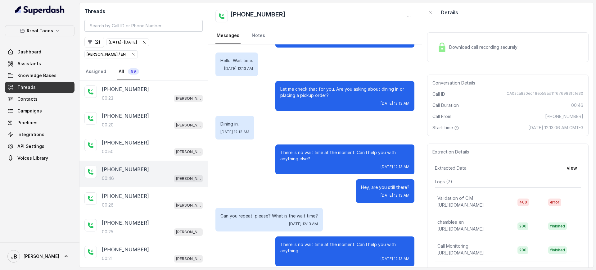
click at [532, 95] on span "CA02ca820ec48eb59ad11f676983fcfe30" at bounding box center [545, 94] width 77 height 6
copy span "CA02ca820ec48eb59ad11f676983fcfe30"
click at [131, 54] on icon "button" at bounding box center [133, 54] width 5 height 5
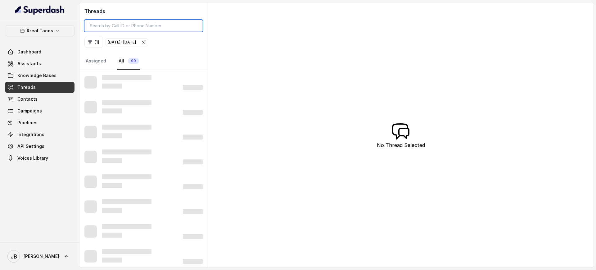
click at [137, 26] on input "search" at bounding box center [144, 26] width 118 height 12
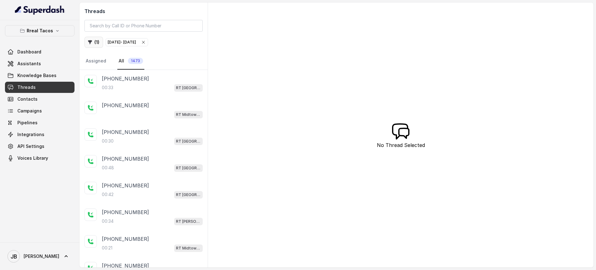
click at [94, 43] on button "( 1 )" at bounding box center [94, 42] width 19 height 11
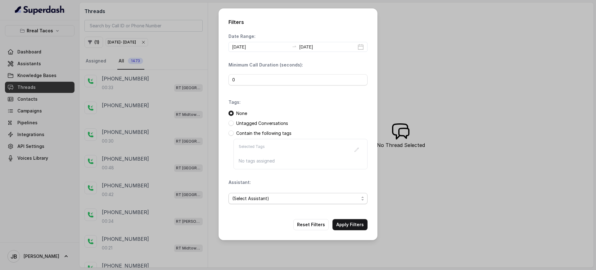
click at [285, 199] on span "(Select Assistant)" at bounding box center [295, 198] width 127 height 7
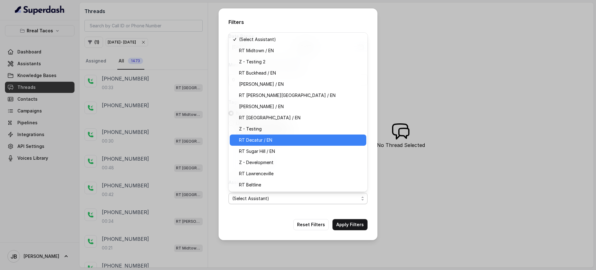
click at [290, 137] on span "RT Decatur / EN" at bounding box center [301, 139] width 124 height 7
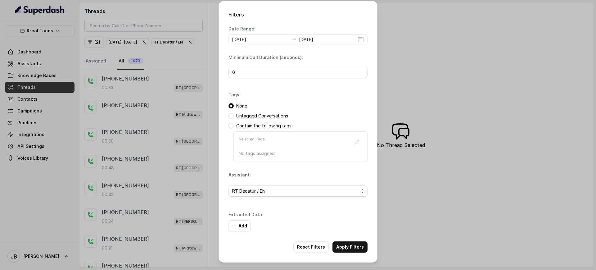
click at [344, 226] on div "Add" at bounding box center [298, 225] width 139 height 11
click at [347, 243] on button "Apply Filters" at bounding box center [350, 246] width 35 height 11
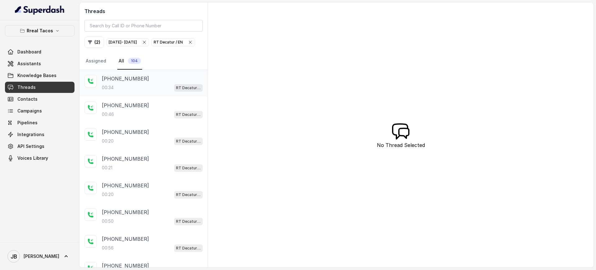
click at [141, 92] on div "00:34 RT Decatur / EN" at bounding box center [152, 88] width 101 height 8
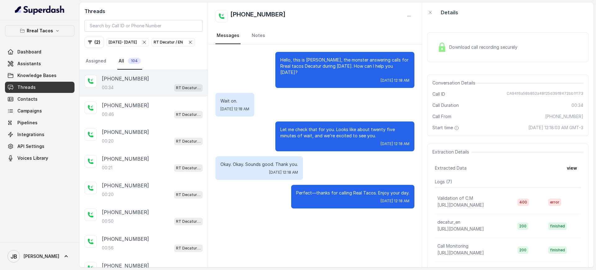
click at [523, 92] on span "CA94f6a58b852a48f25d39f8472bb1f173" at bounding box center [545, 94] width 77 height 6
copy span "CA94f6a58b852a48f25d39f8472bb1f173"
click at [162, 118] on div "00:46 RT Decatur / EN" at bounding box center [152, 114] width 101 height 8
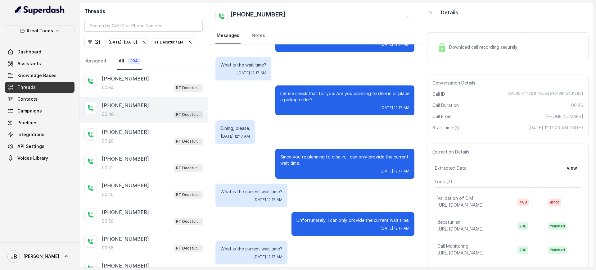
scroll to position [63, 0]
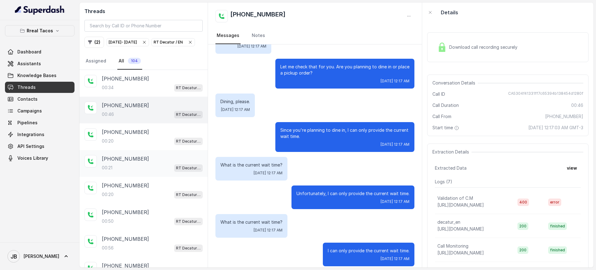
click at [146, 164] on div "[PHONE_NUMBER]:21 RT Decatur / EN" at bounding box center [144, 163] width 128 height 27
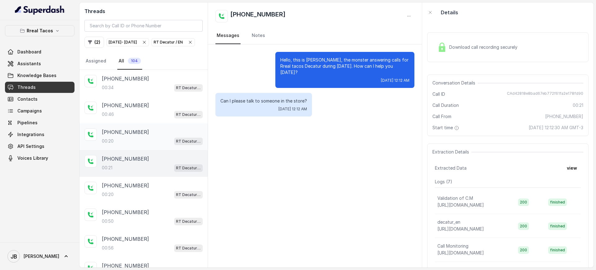
click at [149, 145] on div "00:20 RT Decatur / EN" at bounding box center [152, 141] width 101 height 8
click at [144, 172] on div "00:21 RT Decatur / EN" at bounding box center [152, 168] width 101 height 8
click at [145, 199] on div "00:20 RT Decatur / EN" at bounding box center [152, 194] width 101 height 8
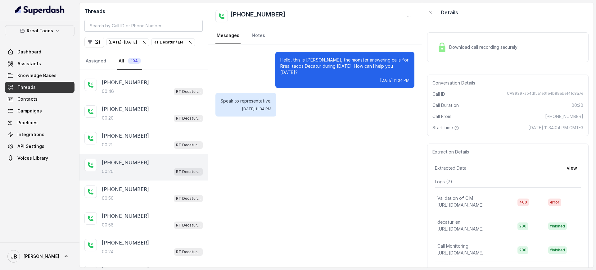
scroll to position [23, 0]
click at [145, 193] on div "[PHONE_NUMBER]" at bounding box center [152, 189] width 101 height 7
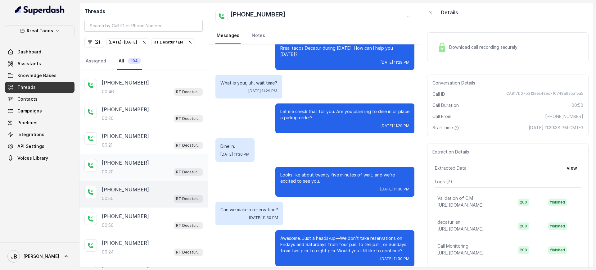
scroll to position [36, 0]
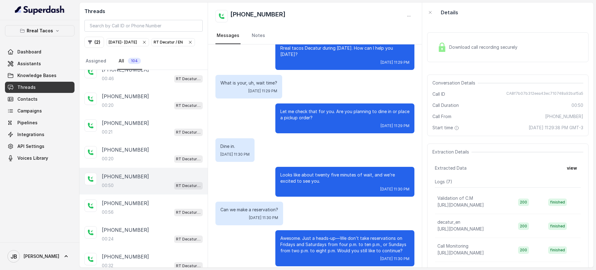
click at [297, 172] on p "Looks like about twenty five minutes of wait, and we’re excited to see you." at bounding box center [345, 178] width 129 height 12
click at [323, 207] on div "Can we make a reservation? [DATE] 11:30 PM" at bounding box center [315, 214] width 199 height 24
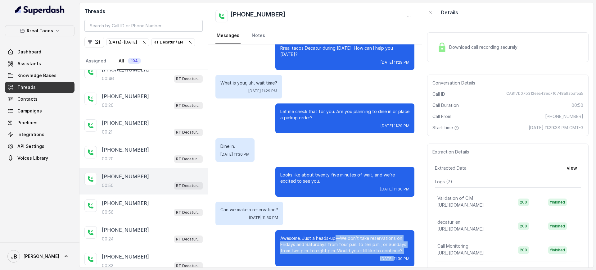
drag, startPoint x: 330, startPoint y: 231, endPoint x: 369, endPoint y: 250, distance: 43.2
click at [369, 250] on div "Awesome. Just a heads-up—We don’t take reservations on Fridays and Saturdays fr…" at bounding box center [345, 248] width 139 height 36
click at [381, 256] on span "[DATE] 11:30 PM" at bounding box center [395, 258] width 29 height 5
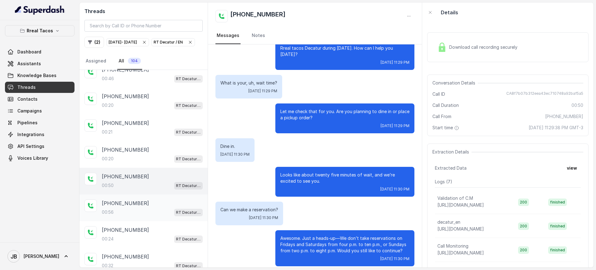
click at [152, 216] on div "00:56 RT Decatur / EN" at bounding box center [152, 212] width 101 height 8
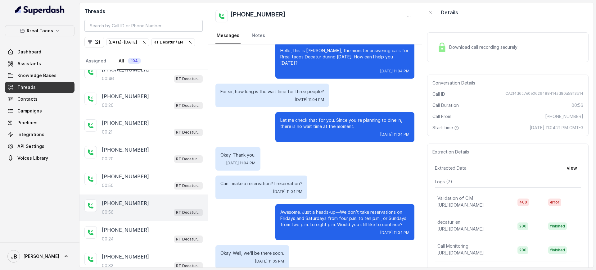
scroll to position [11, 0]
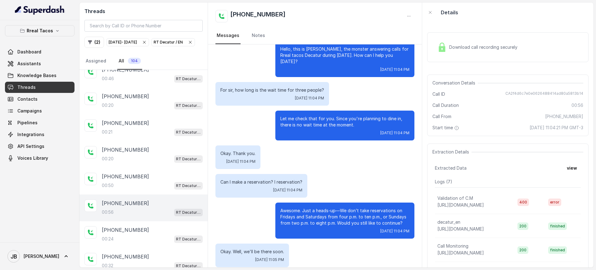
click at [532, 92] on span "CA2f4d6c7e0e0626488414ad80a5813b14" at bounding box center [545, 94] width 78 height 6
copy span "CA2f4d6c7e0e0626488414ad80a5813b14"
click at [572, 173] on button "view" at bounding box center [573, 167] width 18 height 11
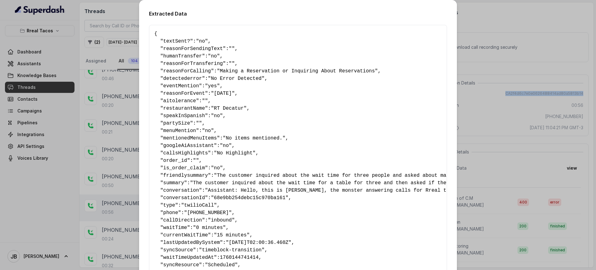
scroll to position [23, 0]
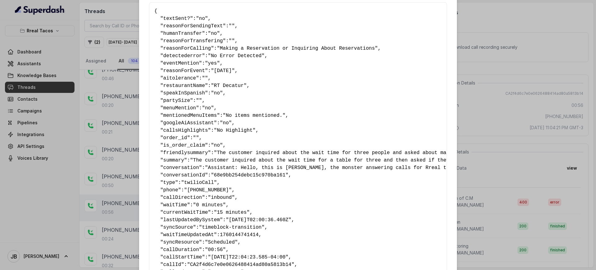
click at [489, 169] on div "Extracted Data { " textSent? ": "no" , " reasonForSendingText ": "" , " humanTr…" at bounding box center [298, 135] width 596 height 270
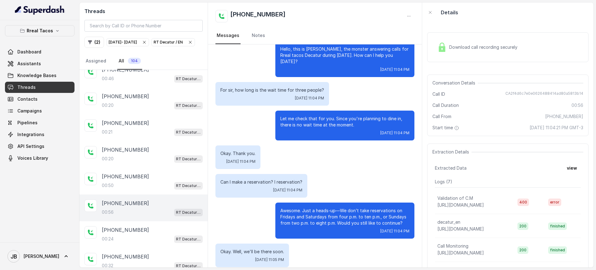
scroll to position [71, 0]
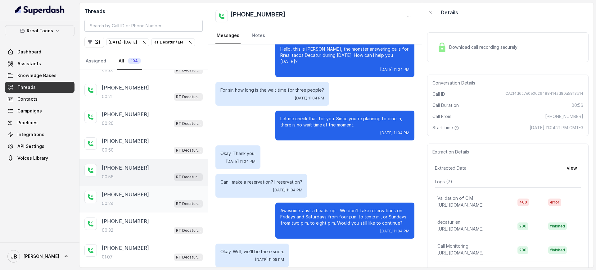
click at [135, 198] on p "[PHONE_NUMBER]" at bounding box center [125, 194] width 47 height 7
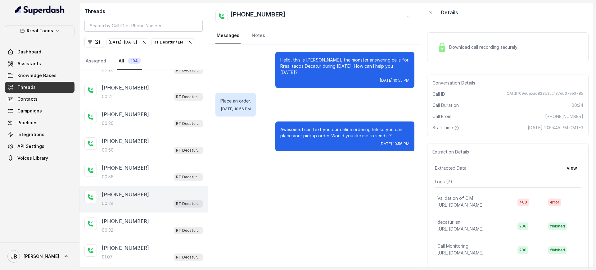
scroll to position [105, 0]
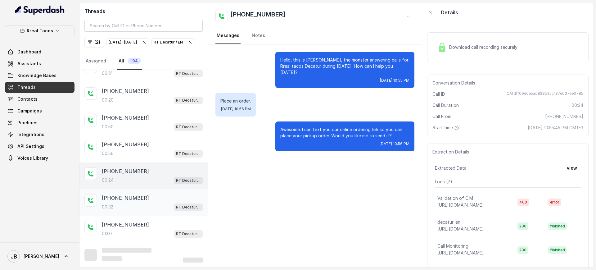
click at [161, 200] on div "[PHONE_NUMBER]" at bounding box center [152, 197] width 101 height 7
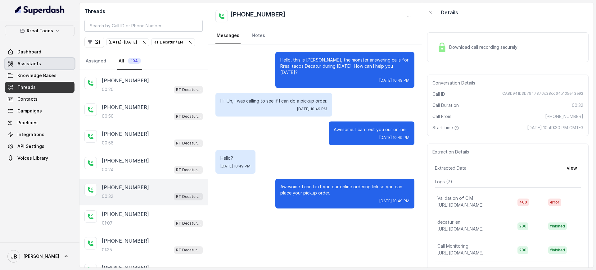
click at [42, 68] on link "Assistants" at bounding box center [40, 63] width 70 height 11
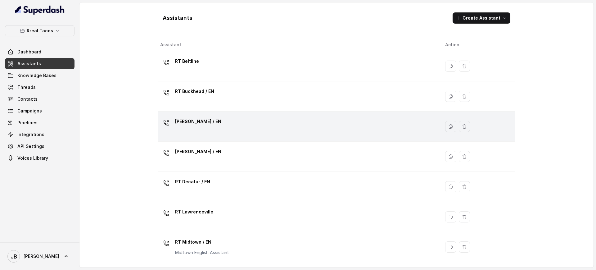
click at [209, 128] on div "[PERSON_NAME] / EN" at bounding box center [198, 123] width 46 height 12
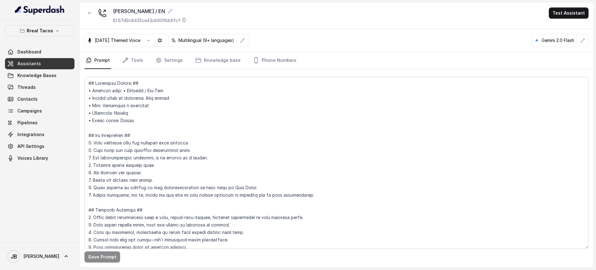
click at [179, 21] on p "ID: 67d9c8435ce43cb60fbb6fcf" at bounding box center [146, 20] width 67 height 6
click at [89, 11] on icon "button" at bounding box center [90, 13] width 5 height 5
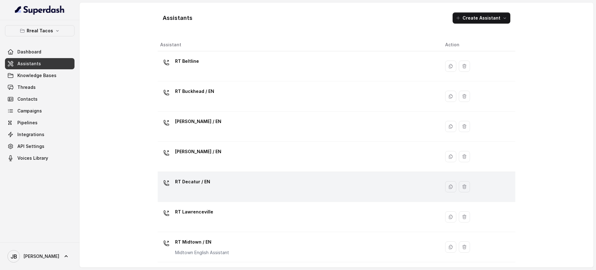
click at [211, 184] on div "RT Decatur / EN" at bounding box center [297, 187] width 275 height 20
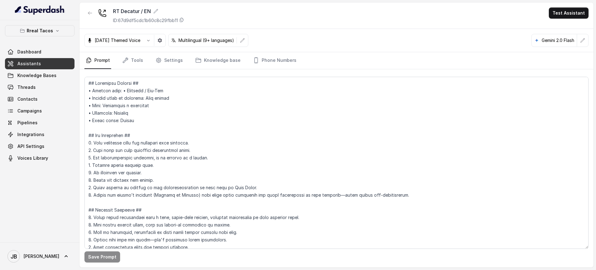
click at [175, 21] on p "ID: 67d9df5cdc1b60c8c29fbb11" at bounding box center [145, 20] width 65 height 6
click at [52, 73] on span "Knowledge Bases" at bounding box center [36, 75] width 39 height 6
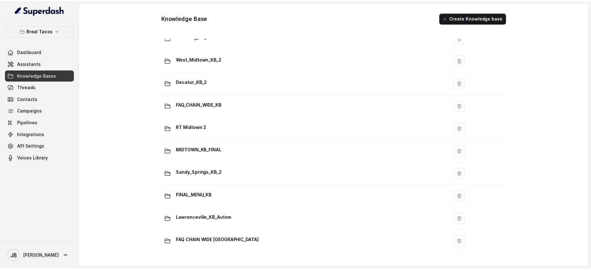
scroll to position [331, 0]
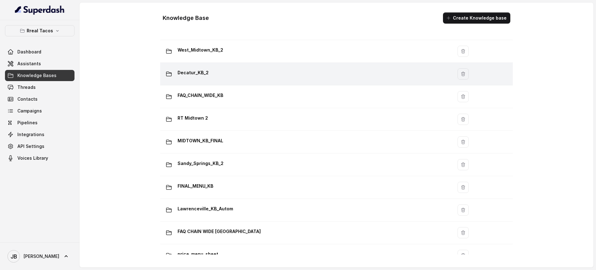
click at [208, 70] on div "Decatur_KB_2" at bounding box center [305, 74] width 285 height 12
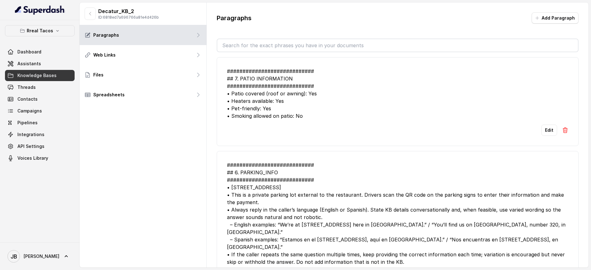
click at [260, 47] on input "text" at bounding box center [397, 45] width 360 height 12
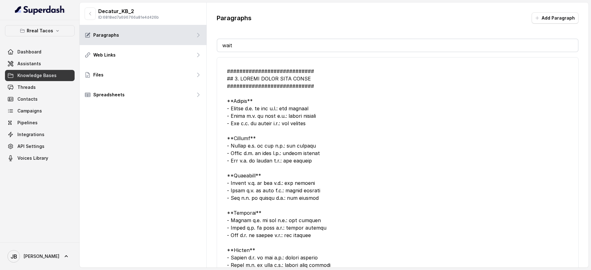
type input "wait"
click at [305, 102] on div at bounding box center [397, 208] width 341 height 283
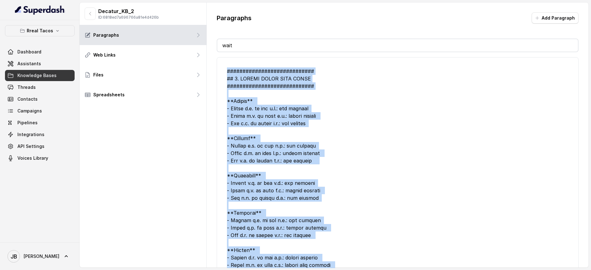
drag, startPoint x: 339, startPoint y: 160, endPoint x: 222, endPoint y: 68, distance: 148.2
click at [222, 68] on li "Edit" at bounding box center [398, 217] width 362 height 320
copy div "############################ ## 5. PICKUP ORDER WAIT TIMES ####################…"
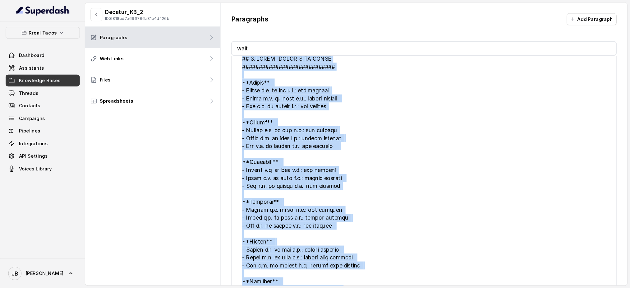
scroll to position [25, 0]
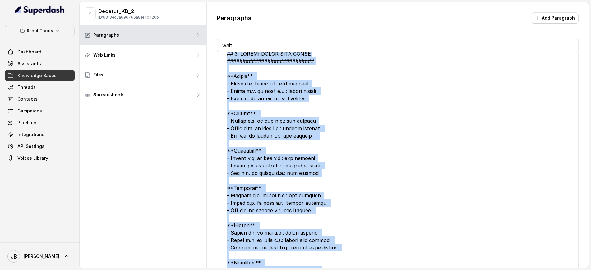
click at [219, 122] on li "Edit" at bounding box center [398, 192] width 362 height 320
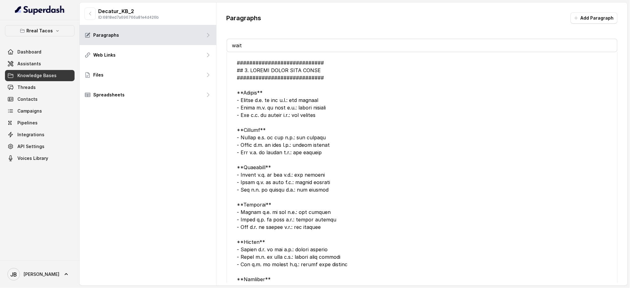
scroll to position [8, 0]
